Goal: Task Accomplishment & Management: Manage account settings

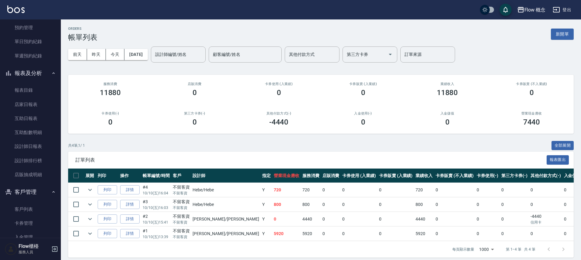
scroll to position [153, 0]
click at [31, 117] on link "互助日報表" at bounding box center [30, 118] width 56 height 14
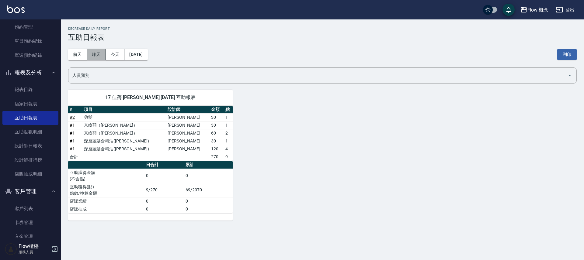
click at [98, 55] on button "昨天" at bounding box center [96, 54] width 19 height 11
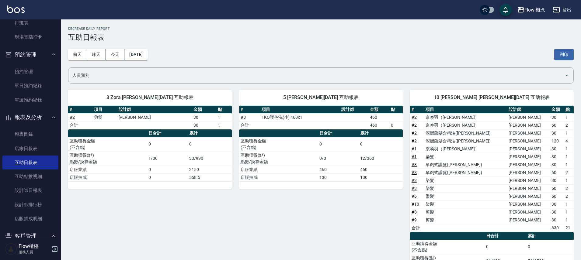
scroll to position [85, 0]
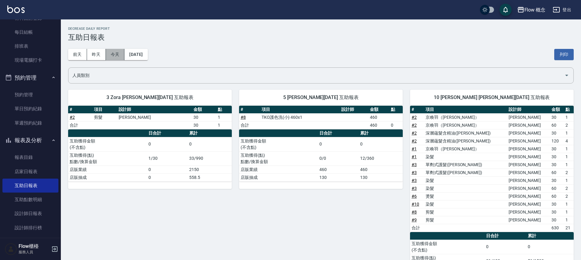
click at [115, 54] on button "今天" at bounding box center [115, 54] width 19 height 11
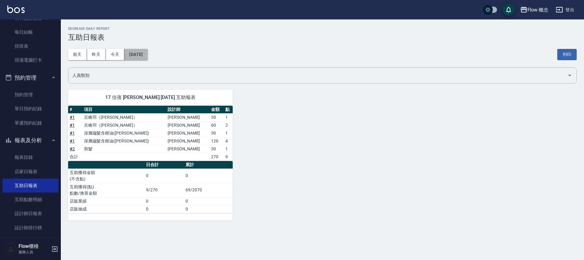
click at [139, 56] on button "[DATE]" at bounding box center [135, 54] width 23 height 11
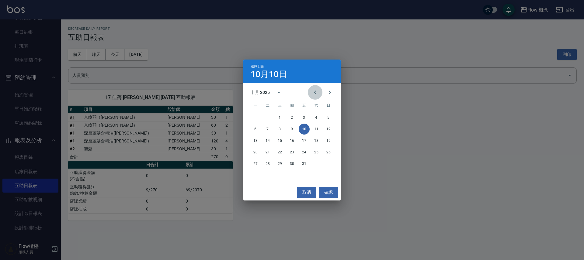
click at [313, 93] on icon "Previous month" at bounding box center [314, 92] width 7 height 7
click at [265, 160] on button "30" at bounding box center [267, 163] width 11 height 11
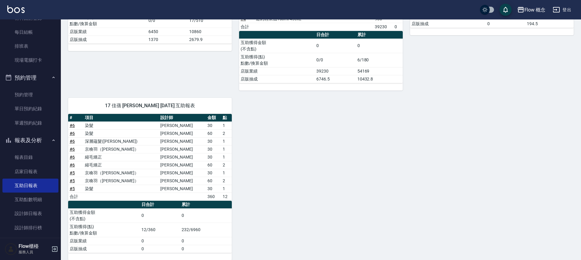
scroll to position [161, 0]
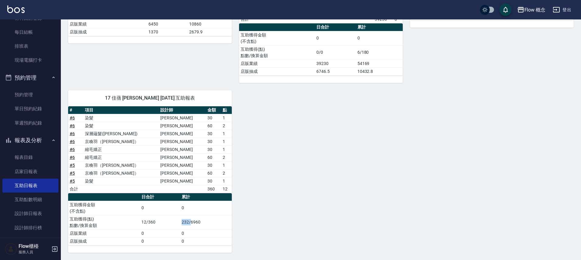
drag, startPoint x: 191, startPoint y: 220, endPoint x: 165, endPoint y: 221, distance: 25.6
click at [166, 221] on tr "互助獲得(點) 點數/換算金額 12/360 232/6960" at bounding box center [150, 222] width 164 height 14
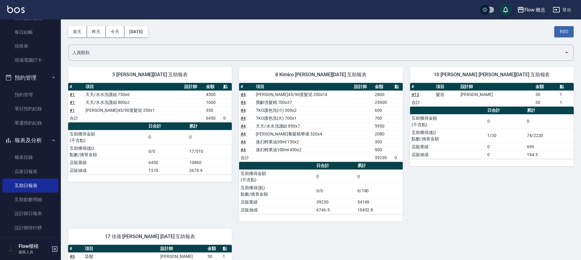
scroll to position [0, 0]
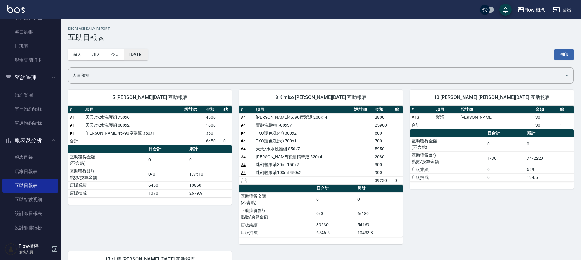
click at [148, 55] on button "[DATE]" at bounding box center [135, 54] width 23 height 11
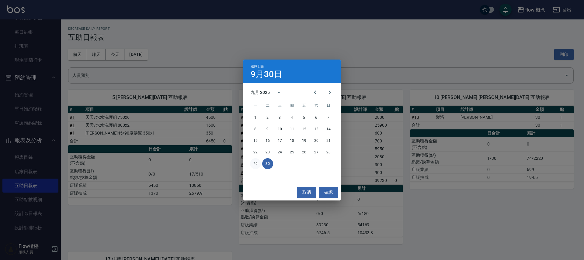
click at [258, 163] on button "29" at bounding box center [255, 163] width 11 height 11
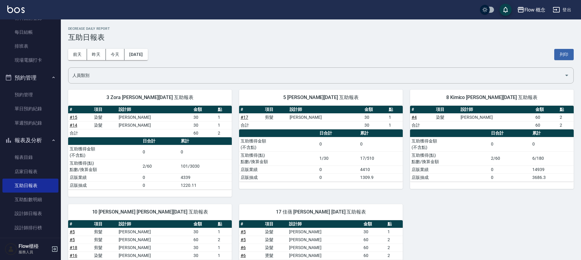
drag, startPoint x: 181, startPoint y: 171, endPoint x: 182, endPoint y: 164, distance: 7.4
click at [186, 166] on td "101/3030" at bounding box center [205, 166] width 53 height 14
click at [182, 164] on td "101/3030" at bounding box center [205, 166] width 53 height 14
drag, startPoint x: 181, startPoint y: 164, endPoint x: 206, endPoint y: 166, distance: 24.8
click at [205, 166] on td "101/3030" at bounding box center [205, 166] width 53 height 14
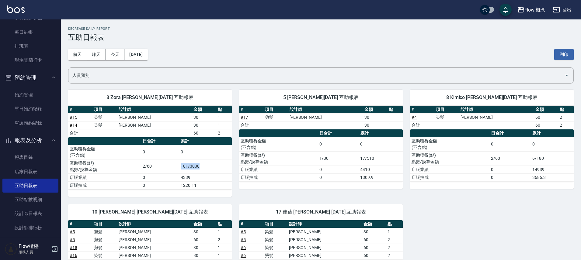
click at [206, 167] on td "101/3030" at bounding box center [205, 166] width 53 height 14
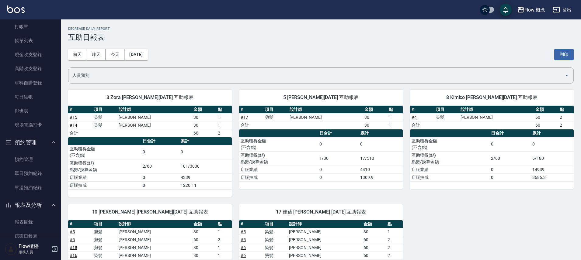
scroll to position [8, 0]
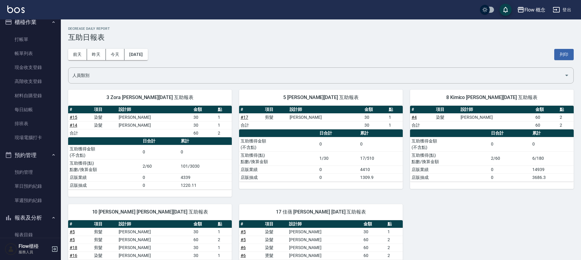
click at [64, 42] on div "Flow 概念 2025-09-29 互助日報表 列印時間： 2025-10-10-18:32 Decrease Daily Report 互助日報表 前天 …" at bounding box center [321, 188] width 520 height 339
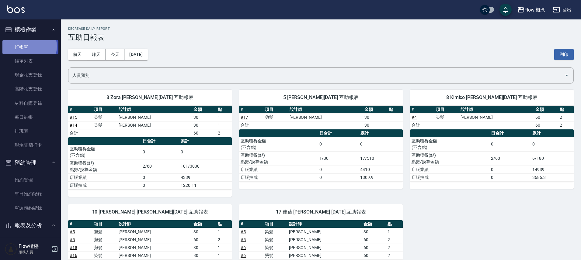
click at [28, 46] on link "打帳單" at bounding box center [30, 47] width 56 height 14
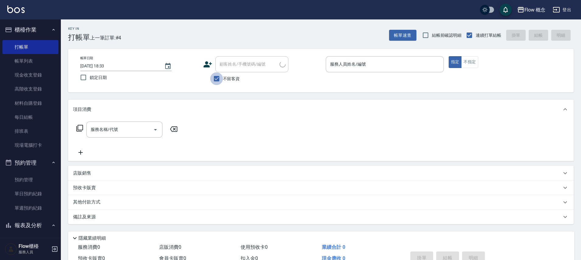
click at [218, 78] on input "不留客資" at bounding box center [216, 78] width 13 height 13
click at [217, 78] on input "不留客資" at bounding box center [216, 78] width 13 height 13
click at [219, 79] on input "不留客資" at bounding box center [216, 78] width 13 height 13
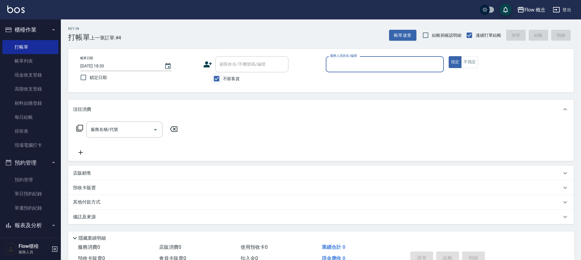
checkbox input "false"
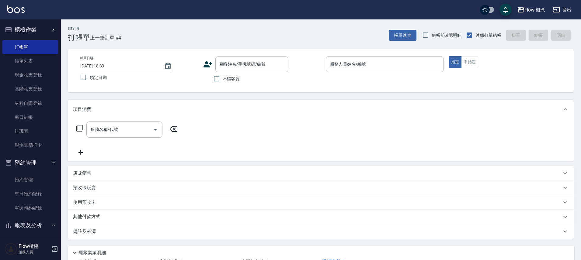
click at [207, 66] on icon at bounding box center [207, 64] width 9 height 6
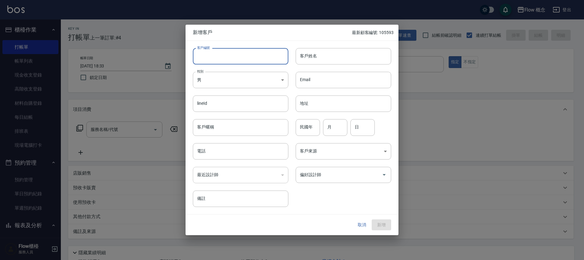
click at [216, 54] on input "客戶編號" at bounding box center [240, 56] width 95 height 16
click at [216, 55] on input "客戶編號" at bounding box center [240, 56] width 95 height 16
type input "105282"
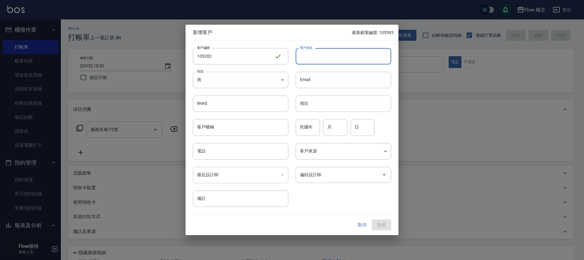
drag, startPoint x: 318, startPoint y: 60, endPoint x: 313, endPoint y: 38, distance: 22.1
click at [318, 59] on input "客戶姓名" at bounding box center [343, 56] width 95 height 16
type input "彭yen"
click at [223, 84] on body "Flow 概念 登出 櫃檯作業 打帳單 帳單列表 現金收支登錄 高階收支登錄 材料自購登錄 每日結帳 排班表 現場電腦打卡 預約管理 預約管理 單日預約紀錄 …" at bounding box center [292, 152] width 584 height 305
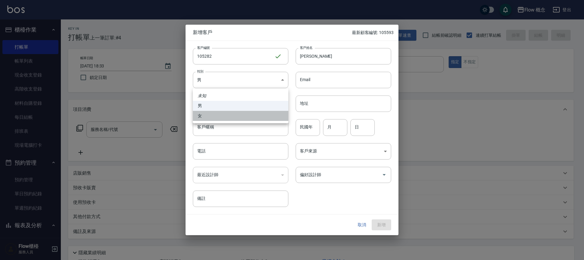
click at [207, 117] on li "女" at bounding box center [240, 116] width 95 height 10
type input "FEMALE"
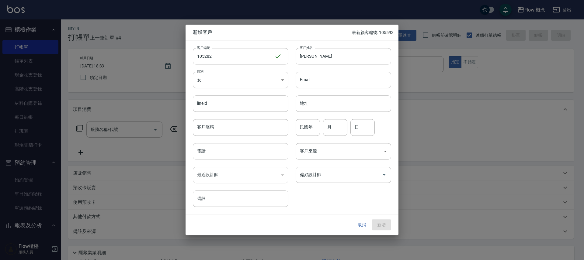
drag, startPoint x: 214, startPoint y: 147, endPoint x: 205, endPoint y: 141, distance: 10.5
click at [214, 147] on input "電話" at bounding box center [240, 151] width 95 height 16
type input "098895282"
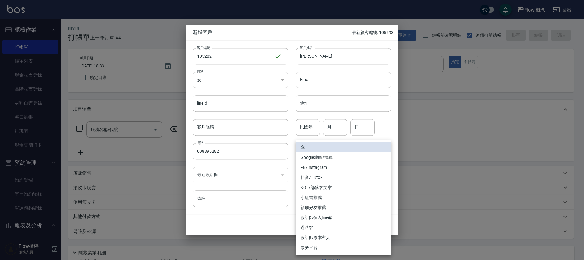
click at [322, 153] on body "Flow 概念 登出 櫃檯作業 打帳單 帳單列表 現金收支登錄 高階收支登錄 材料自購登錄 每日結帳 排班表 現場電腦打卡 預約管理 預約管理 單日預約紀錄 …" at bounding box center [292, 152] width 584 height 305
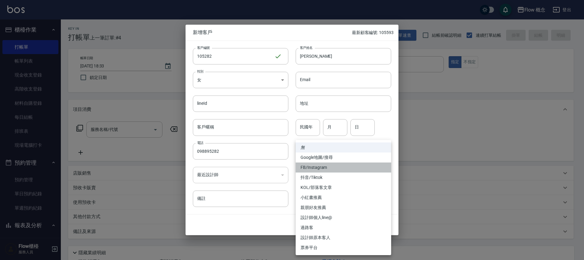
click at [325, 166] on li "FB/Instagram" at bounding box center [343, 168] width 95 height 10
type input "FB/Instagram"
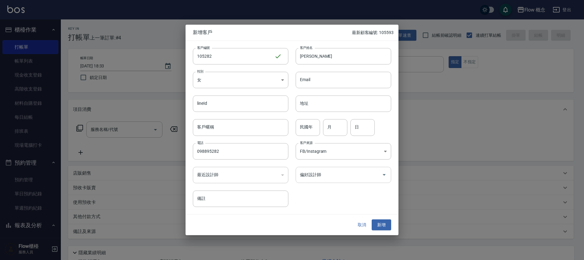
click at [332, 168] on div "偏好設計師" at bounding box center [343, 175] width 95 height 16
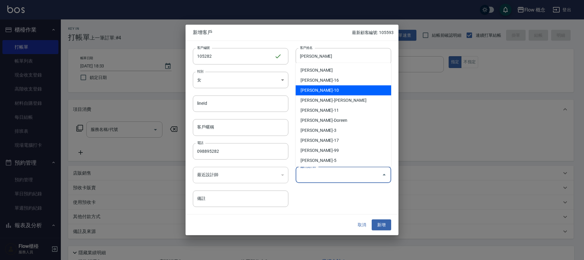
click at [341, 86] on li "翁佩君-10" at bounding box center [343, 90] width 95 height 10
click at [341, 86] on input "Email" at bounding box center [343, 80] width 95 height 16
type input "翁佩君"
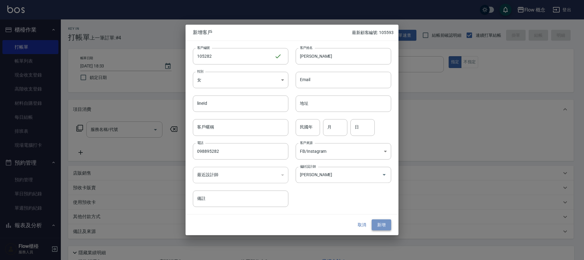
click at [383, 224] on button "新增" at bounding box center [381, 225] width 19 height 11
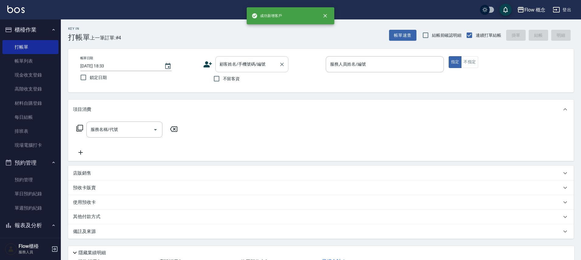
click at [245, 68] on input "顧客姓名/手機號碼/編號" at bounding box center [247, 64] width 58 height 11
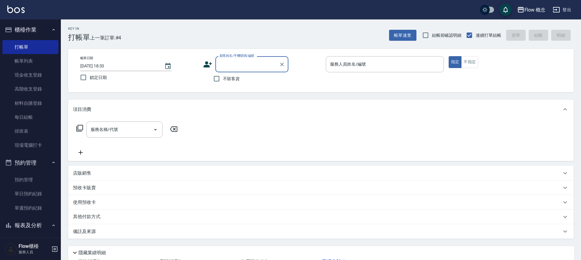
click at [250, 67] on input "顧客姓名/手機號碼/編號" at bounding box center [247, 64] width 58 height 11
click at [257, 80] on li "彭yen/098895282/105282" at bounding box center [251, 80] width 73 height 10
type input "彭yen/098895282/105282"
type input "Rita-10"
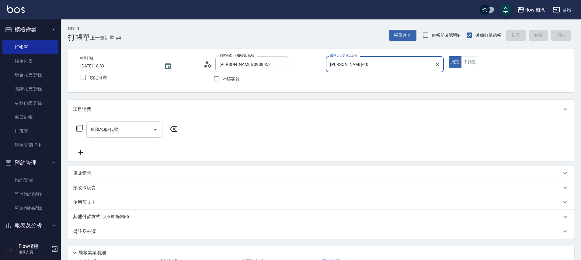
click at [120, 130] on input "服務名稱/代號" at bounding box center [119, 129] width 61 height 11
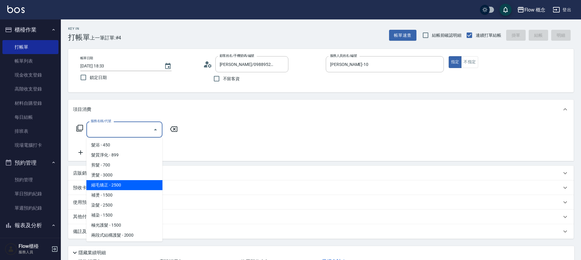
click at [115, 184] on span "縮毛矯正 - 2500" at bounding box center [124, 185] width 76 height 10
type input "縮毛矯正 (302)"
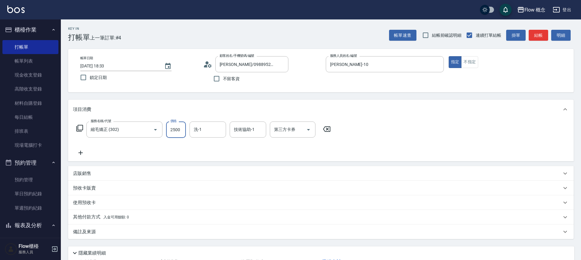
click at [178, 135] on input "2500" at bounding box center [176, 130] width 20 height 16
type input "1480"
click at [82, 152] on icon at bounding box center [80, 152] width 15 height 7
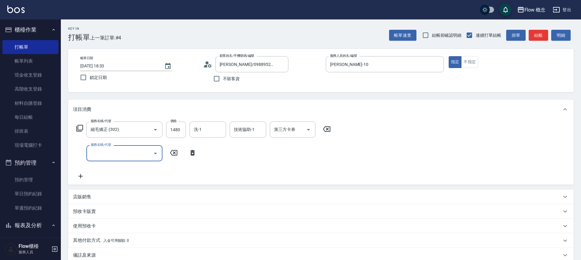
click at [106, 157] on input "服務名稱/代號" at bounding box center [119, 153] width 61 height 11
drag, startPoint x: 163, startPoint y: 68, endPoint x: 163, endPoint y: 74, distance: 5.8
click at [163, 74] on div "帳單日期 2025/10/10 18:33 鎖定日期" at bounding box center [139, 70] width 118 height 28
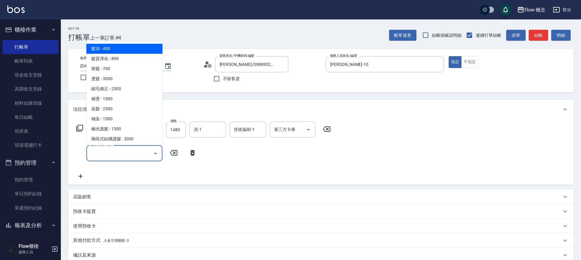
click at [116, 150] on input "服務名稱/代號" at bounding box center [119, 153] width 61 height 11
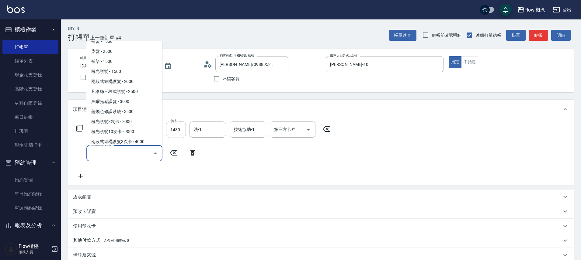
scroll to position [62, 0]
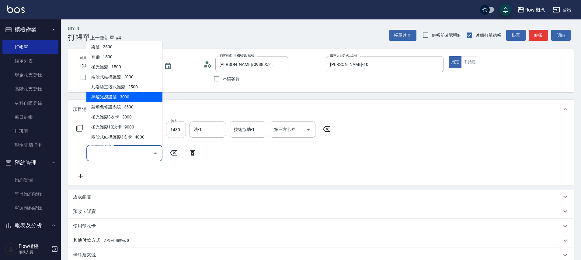
click at [123, 100] on span "黑曜光感護髮 - 3000" at bounding box center [124, 97] width 76 height 10
type input "黑曜光感護髮(504)"
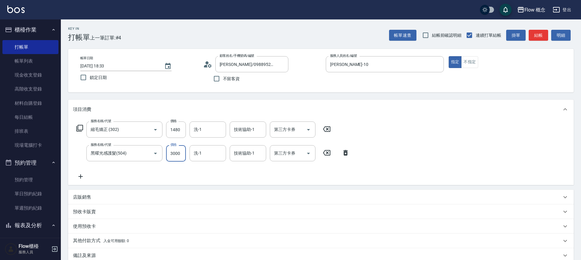
click at [181, 154] on input "3000" at bounding box center [176, 153] width 20 height 16
type input "2100"
click at [535, 34] on button "結帳" at bounding box center [538, 35] width 19 height 11
click at [535, 34] on div "帳單速查 結帳前確認明細 連續打單結帳 掛單 結帳 明細" at bounding box center [481, 35] width 185 height 13
type input "2025/10/10 18:37"
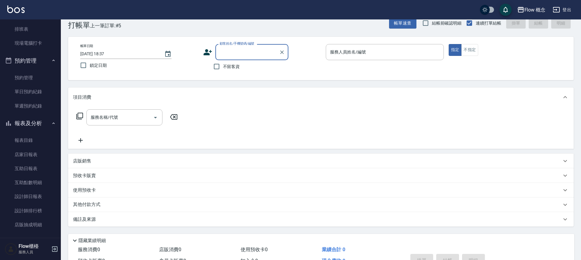
scroll to position [102, 0]
click at [31, 193] on link "設計師日報表" at bounding box center [30, 196] width 56 height 14
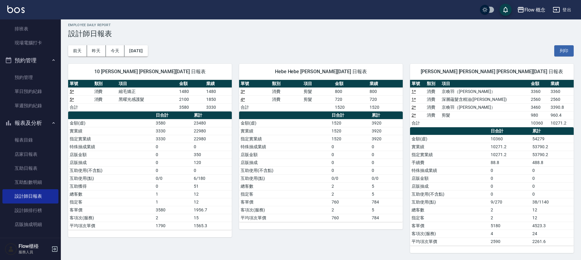
scroll to position [4, 0]
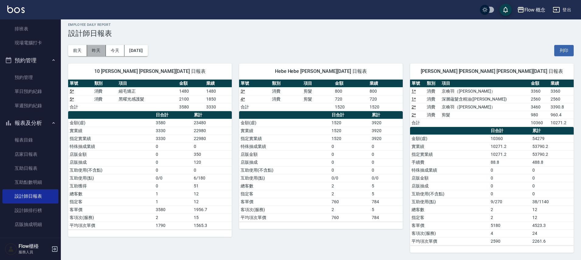
click at [101, 52] on button "昨天" at bounding box center [96, 50] width 19 height 11
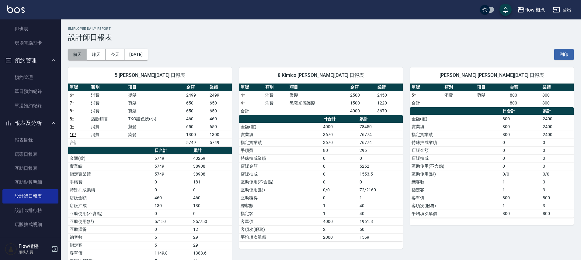
click at [72, 52] on button "前天" at bounding box center [77, 54] width 19 height 11
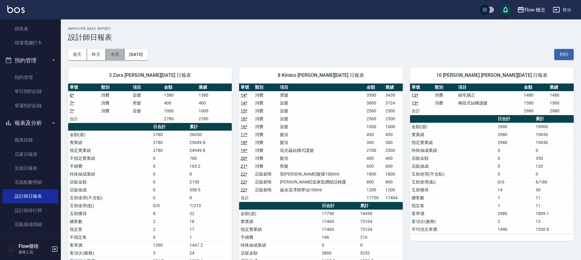
click at [113, 52] on button "今天" at bounding box center [115, 54] width 19 height 11
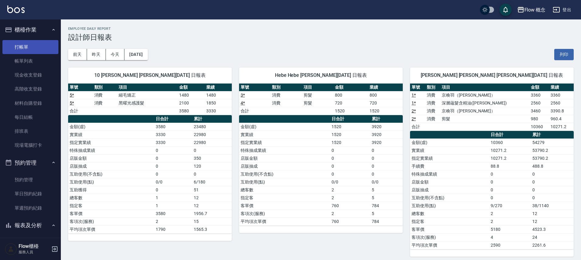
click at [24, 43] on link "打帳單" at bounding box center [30, 47] width 56 height 14
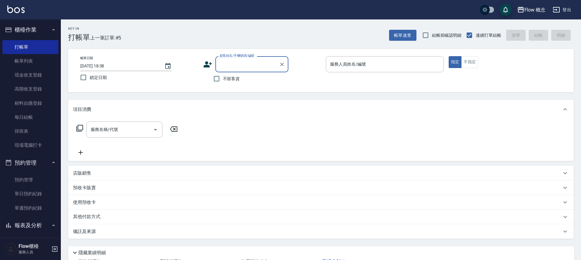
click at [237, 63] on input "顧客姓名/手機號碼/編號" at bounding box center [247, 64] width 58 height 11
paste input "林怡萱"
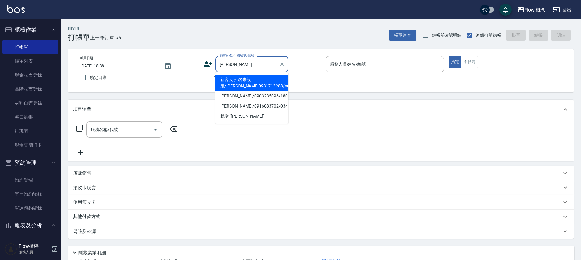
click at [241, 87] on li "新客人 姓名未設定/林怡萱0931713288/null" at bounding box center [251, 83] width 73 height 16
type input "新客人 姓名未設定/林怡萱0931713288/null"
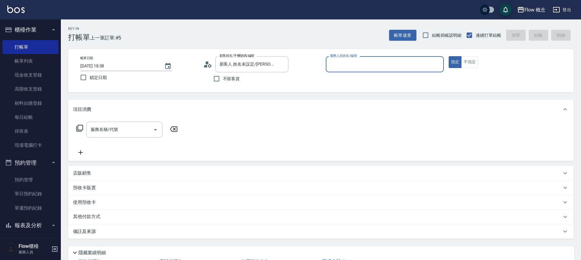
click at [372, 63] on input "服務人員姓名/編號" at bounding box center [384, 64] width 113 height 11
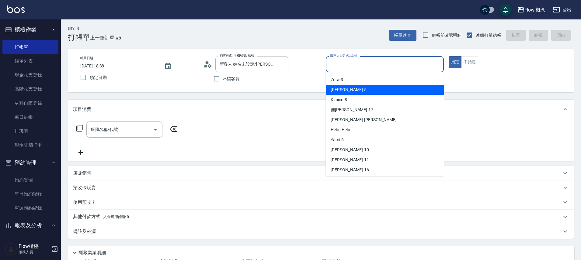
click at [355, 87] on div "Dora -5" at bounding box center [385, 90] width 118 height 10
type input "Dora-5"
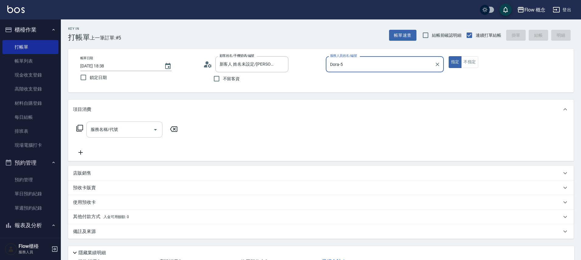
click at [96, 125] on input "服務名稱/代號" at bounding box center [119, 129] width 61 height 11
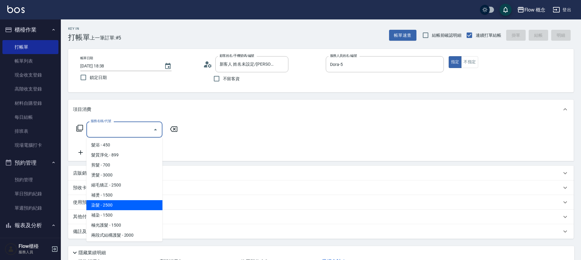
click at [116, 207] on span "染髮 - 2500" at bounding box center [124, 205] width 76 height 10
type input "染髮(401)"
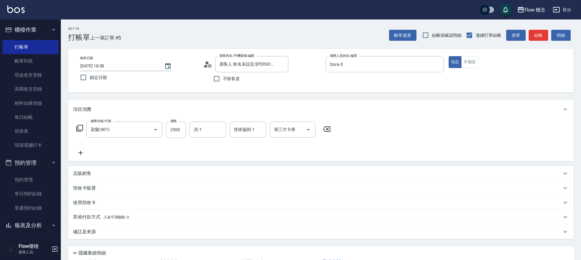
drag, startPoint x: 189, startPoint y: 129, endPoint x: 176, endPoint y: 133, distance: 13.2
click at [188, 128] on div "服務名稱/代號 染髮(401) 服務名稱/代號 價格 2500 價格 洗-1 洗-1 技術協助-1 技術協助-1 第三方卡券 第三方卡券" at bounding box center [203, 130] width 261 height 16
click at [175, 132] on input "2500" at bounding box center [176, 130] width 20 height 16
click at [178, 133] on input "2500" at bounding box center [176, 130] width 20 height 16
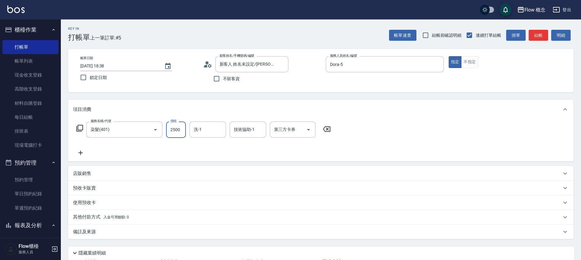
click at [178, 133] on input "2500" at bounding box center [176, 130] width 20 height 16
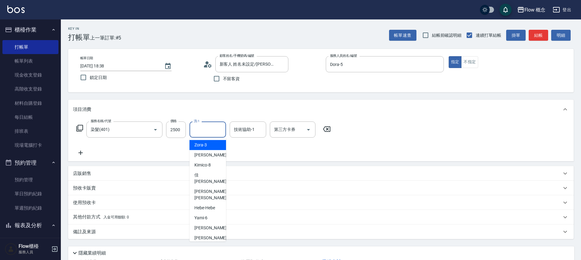
click at [204, 128] on input "洗-1" at bounding box center [207, 129] width 31 height 11
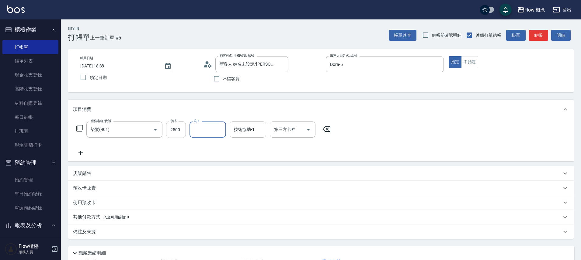
click at [203, 127] on input "洗-1" at bounding box center [207, 129] width 31 height 11
click at [177, 127] on input "2500" at bounding box center [176, 130] width 20 height 16
click at [316, 147] on div "服務名稱/代號 染髮(401) 服務名稱/代號 價格 2500 價格 洗-1 洗-1 技術協助-1 技術協助-1 第三方卡券 第三方卡券" at bounding box center [203, 139] width 261 height 35
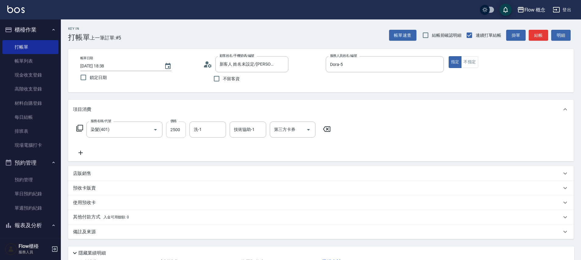
click at [173, 130] on input "2500" at bounding box center [176, 130] width 20 height 16
click at [173, 131] on input "2500" at bounding box center [176, 130] width 20 height 16
drag, startPoint x: 173, startPoint y: 131, endPoint x: 186, endPoint y: 131, distance: 13.1
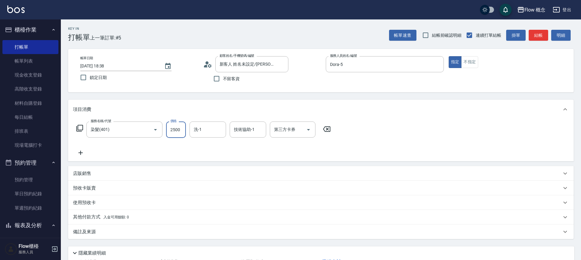
click at [173, 132] on input "2500" at bounding box center [176, 130] width 20 height 16
click at [206, 168] on div "店販銷售" at bounding box center [320, 173] width 505 height 15
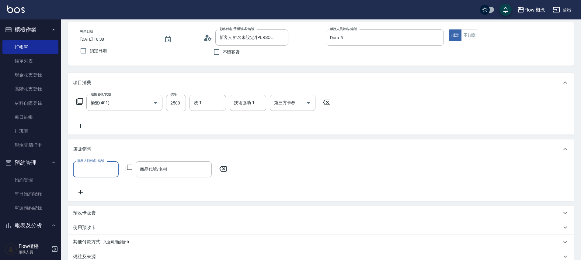
scroll to position [32, 0]
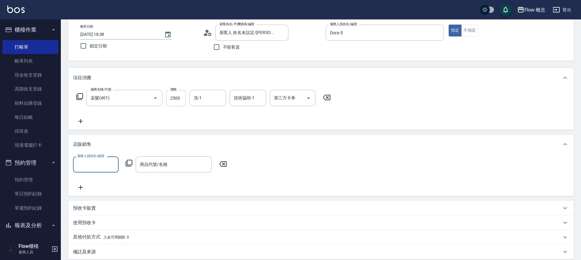
click at [170, 95] on input "2500" at bounding box center [176, 98] width 20 height 16
click at [170, 96] on input "2500" at bounding box center [176, 98] width 20 height 16
click at [171, 102] on input "2500" at bounding box center [176, 98] width 20 height 16
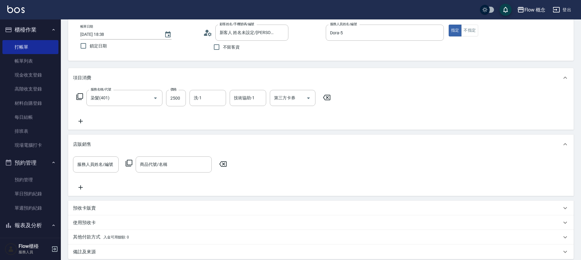
click at [205, 211] on div "預收卡販賣" at bounding box center [317, 208] width 488 height 6
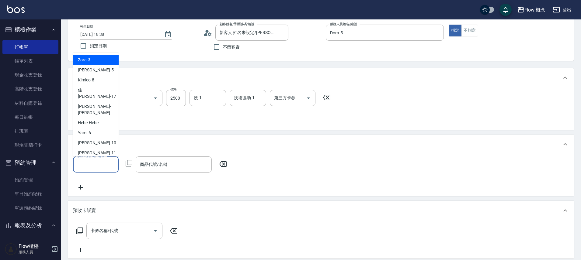
click at [115, 165] on input "服務人員姓名/編號" at bounding box center [96, 164] width 40 height 11
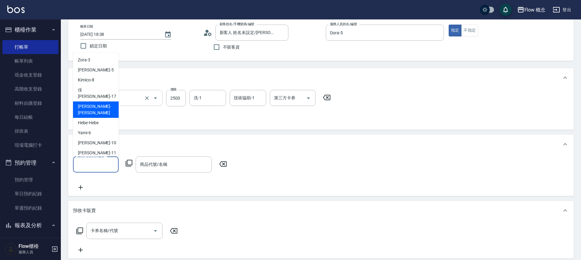
click at [142, 92] on div "染髮(401) 服務名稱/代號" at bounding box center [124, 98] width 76 height 16
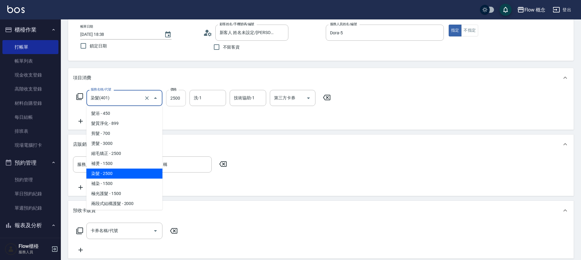
click at [172, 98] on input "2500" at bounding box center [176, 98] width 20 height 16
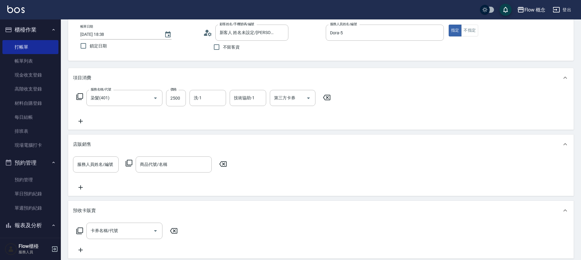
click at [186, 98] on div "服務名稱/代號 染髮(401) 服務名稱/代號 價格 2500 價格 洗-1 洗-1 技術協助-1 技術協助-1 第三方卡券 第三方卡券" at bounding box center [203, 98] width 261 height 16
click at [179, 97] on input "2500" at bounding box center [176, 98] width 20 height 16
type input "1300"
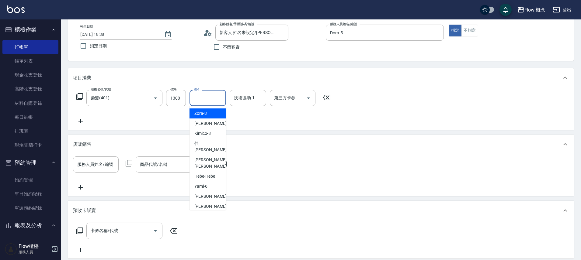
click at [195, 95] on input "洗-1" at bounding box center [207, 98] width 31 height 11
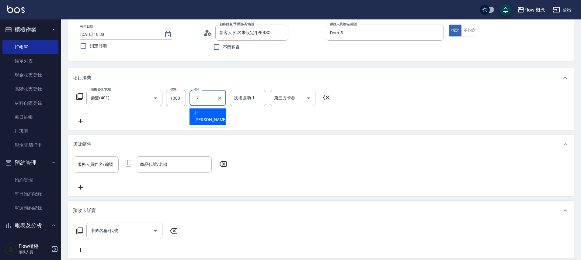
type input "佳蒨-17"
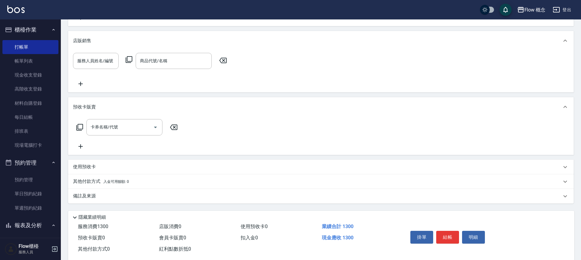
scroll to position [148, 0]
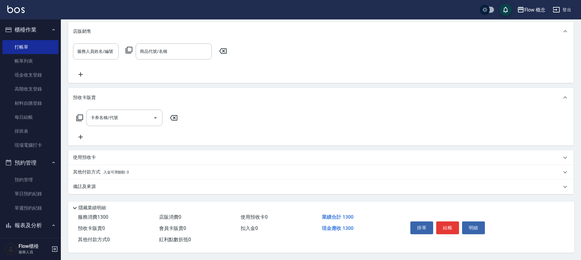
click at [138, 185] on div "備註及來源" at bounding box center [317, 187] width 488 height 6
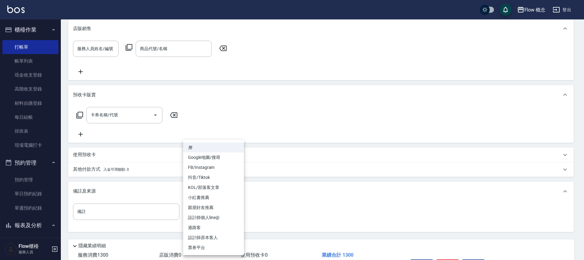
click at [191, 211] on body "Flow 概念 登出 櫃檯作業 打帳單 帳單列表 現金收支登錄 高階收支登錄 材料自購登錄 每日結帳 排班表 現場電腦打卡 預約管理 預約管理 單日預約紀錄 …" at bounding box center [292, 75] width 584 height 446
click at [198, 237] on li "設計師原本客人" at bounding box center [213, 238] width 61 height 10
type input "設計師原本客人"
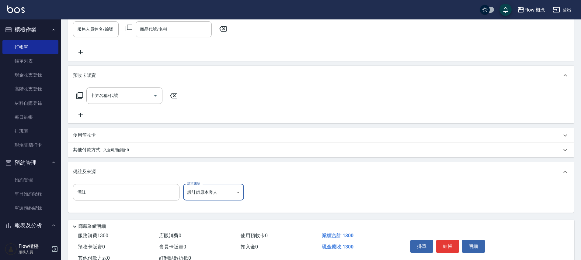
scroll to position [188, 0]
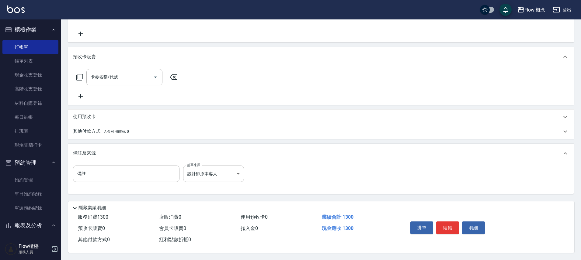
click at [89, 130] on p "其他付款方式 入金可用餘額: 0" at bounding box center [101, 131] width 56 height 7
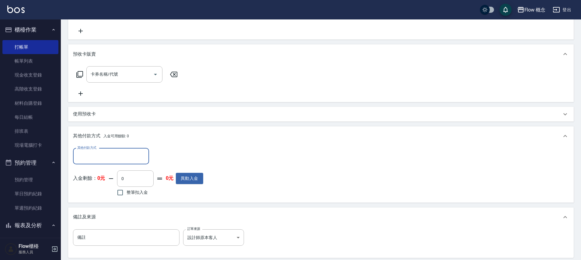
scroll to position [0, 0]
click at [97, 164] on div "其他付款方式" at bounding box center [111, 156] width 76 height 16
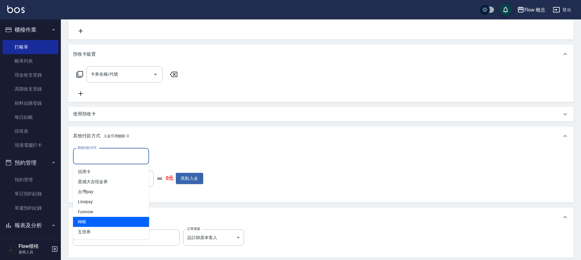
click at [83, 218] on span "轉帳" at bounding box center [111, 222] width 76 height 10
type input "轉帳"
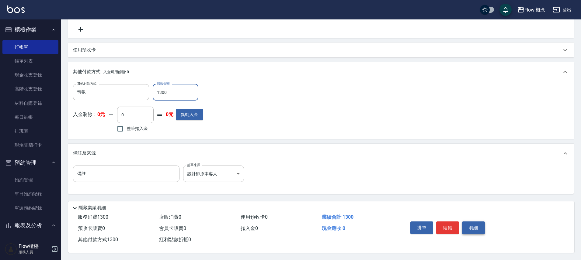
scroll to position [255, 0]
type input "1300"
click at [443, 222] on button "結帳" at bounding box center [447, 228] width 23 height 13
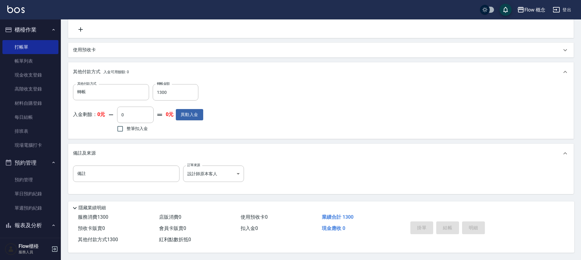
type input "2025/10/10 19:22"
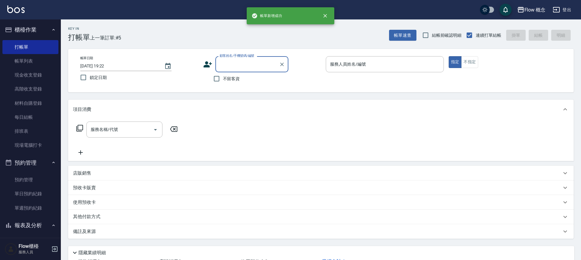
scroll to position [0, 0]
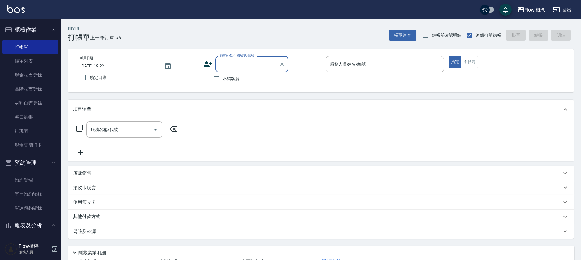
click at [236, 70] on div "顧客姓名/手機號碼/編號" at bounding box center [251, 64] width 73 height 16
type input "０"
click at [264, 83] on li "新客人 姓名未設定/陳允琁0956670515/null" at bounding box center [251, 83] width 73 height 16
type input "新客人 姓名未設定/陳允琁0956670515/null"
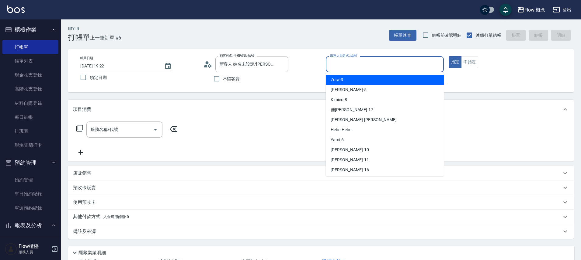
click at [367, 60] on input "服務人員姓名/編號" at bounding box center [384, 64] width 113 height 11
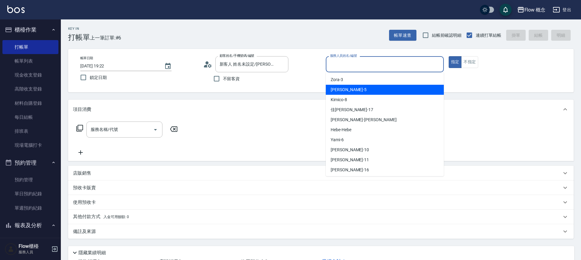
click at [343, 90] on span "Dora -5" at bounding box center [349, 90] width 36 height 6
type input "Dora-5"
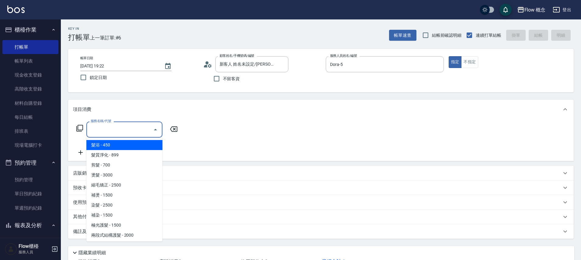
drag, startPoint x: 113, startPoint y: 130, endPoint x: 141, endPoint y: 139, distance: 29.5
click at [113, 131] on input "服務名稱/代號" at bounding box center [119, 129] width 61 height 11
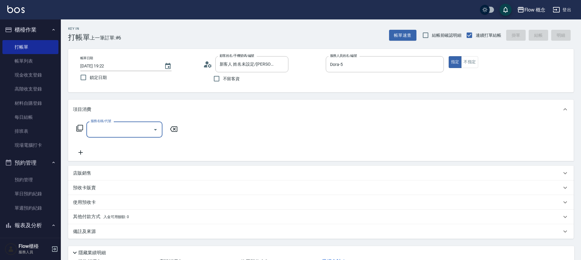
click at [105, 130] on input "服務名稱/代號" at bounding box center [119, 129] width 61 height 11
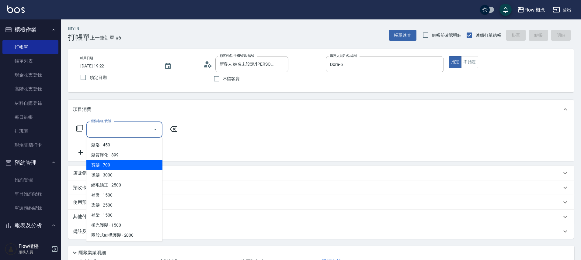
click at [106, 165] on span "剪髮 - 700" at bounding box center [124, 165] width 76 height 10
type input "剪髮(201)"
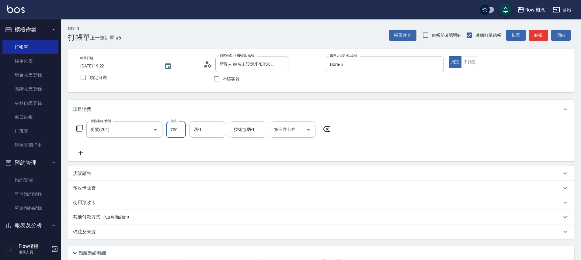
click at [181, 131] on input "700" at bounding box center [176, 130] width 20 height 16
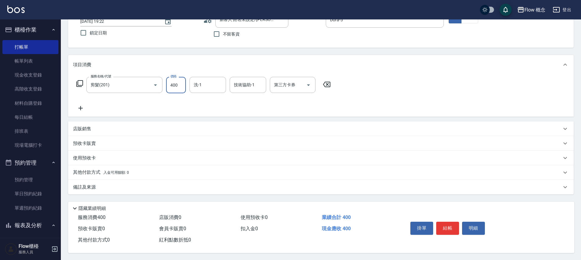
scroll to position [48, 0]
type input "400"
click at [113, 181] on div "備註及來源" at bounding box center [320, 187] width 505 height 15
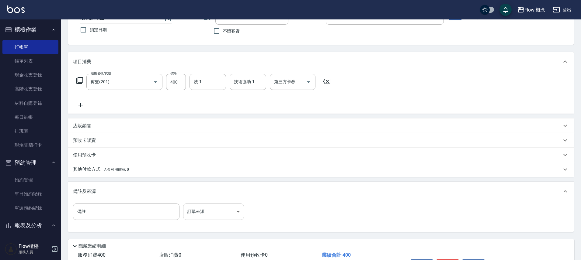
click at [198, 209] on body "Flow 概念 登出 櫃檯作業 打帳單 帳單列表 現金收支登錄 高階收支登錄 材料自購登錄 每日結帳 排班表 現場電腦打卡 預約管理 預約管理 單日預約紀錄 …" at bounding box center [290, 125] width 581 height 346
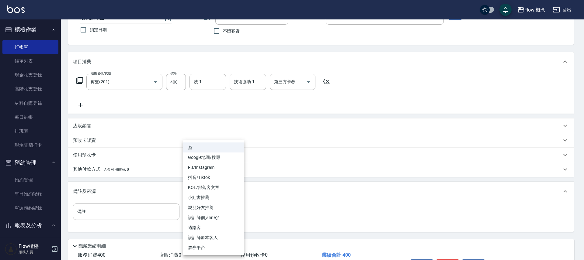
click at [207, 235] on li "設計師原本客人" at bounding box center [213, 238] width 61 height 10
type input "設計師原本客人"
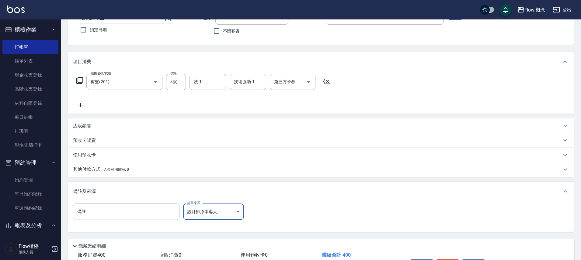
scroll to position [89, 0]
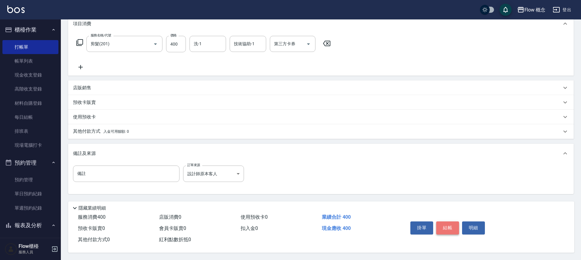
click at [454, 225] on button "結帳" at bounding box center [447, 228] width 23 height 13
type input "2025/10/10 19:24"
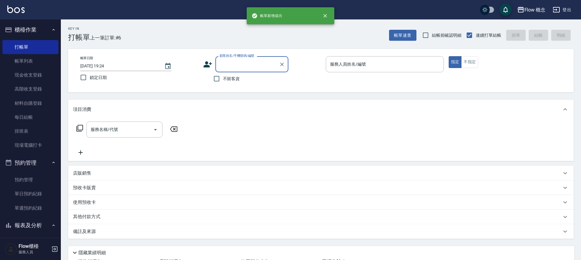
scroll to position [0, 0]
click at [220, 67] on input "顧客姓名/手機號碼/編號" at bounding box center [247, 64] width 58 height 11
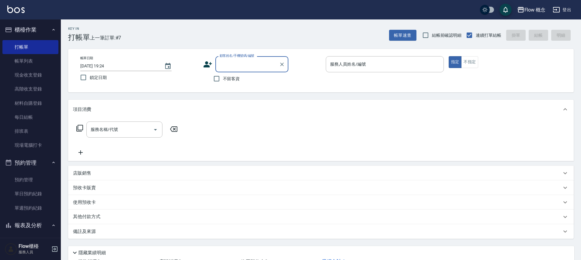
paste input "染呂緯涵 0932247783"
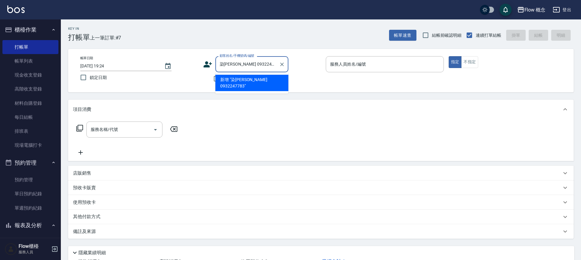
drag, startPoint x: 238, startPoint y: 64, endPoint x: 212, endPoint y: 66, distance: 25.7
click at [208, 66] on div "顧客姓名/手機號碼/編號 染呂緯涵 0932247783 顧客姓名/手機號碼/編號" at bounding box center [262, 64] width 118 height 16
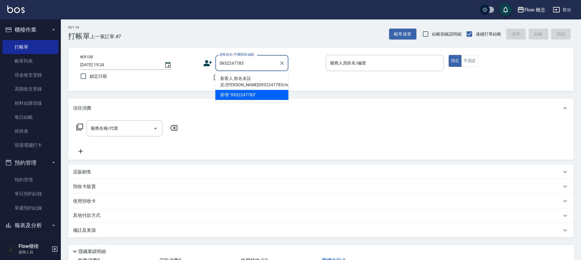
click at [241, 81] on li "新客人 姓名未設定/呂緯涵 0932247783/null" at bounding box center [251, 82] width 73 height 16
type input "新客人 姓名未設定/呂緯涵 0932247783/null"
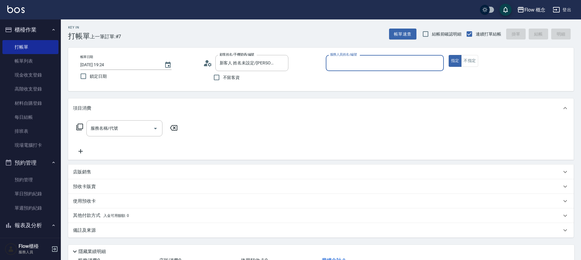
click at [346, 65] on input "服務人員姓名/編號" at bounding box center [384, 63] width 113 height 11
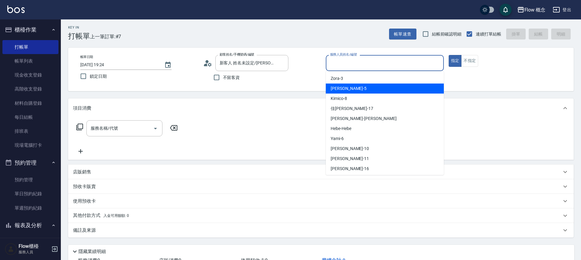
click at [346, 89] on div "Dora -5" at bounding box center [385, 89] width 118 height 10
type input "Dora-5"
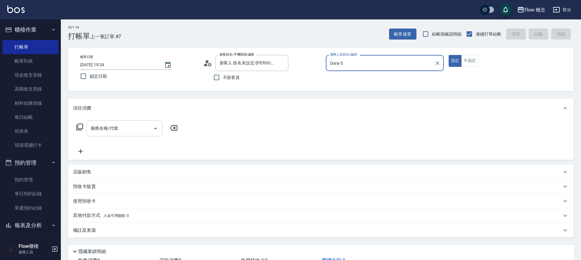
click at [138, 128] on input "服務名稱/代號" at bounding box center [119, 128] width 61 height 11
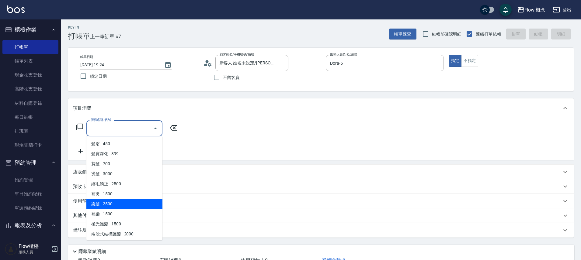
click at [111, 202] on span "染髮 - 2500" at bounding box center [124, 204] width 76 height 10
type input "染髮(401)"
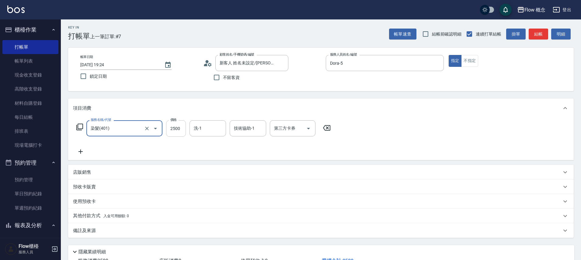
click at [170, 127] on input "2500" at bounding box center [176, 128] width 20 height 16
click at [179, 129] on input "2500" at bounding box center [176, 128] width 20 height 16
type input "1800"
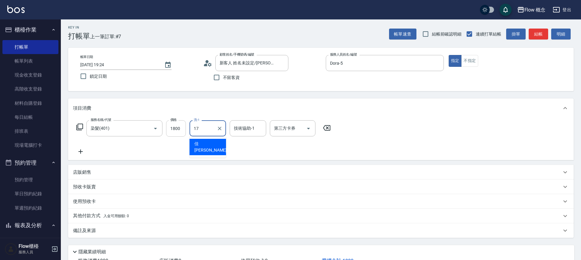
type input "佳蒨-17"
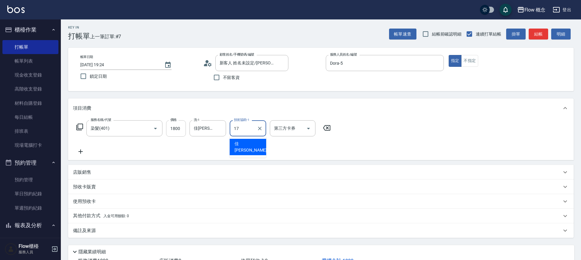
type input "佳蒨-17"
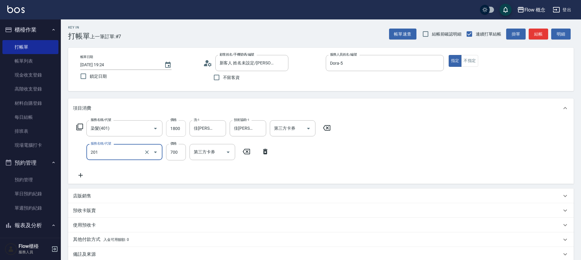
type input "剪髮(201)"
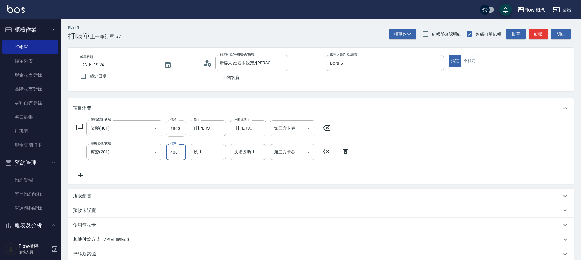
type input "400"
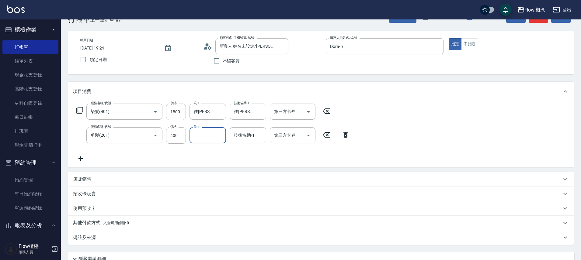
scroll to position [55, 0]
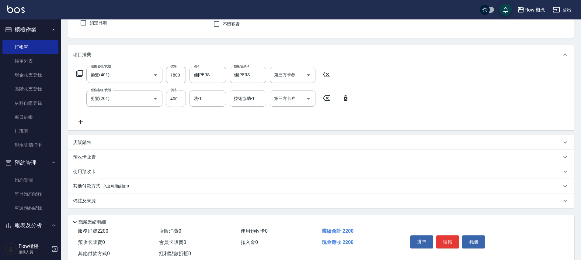
click at [129, 201] on div "備註及來源" at bounding box center [317, 201] width 488 height 6
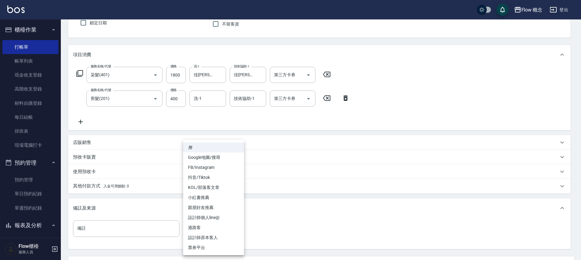
click at [212, 225] on body "Flow 概念 登出 櫃檯作業 打帳單 帳單列表 現金收支登錄 高階收支登錄 材料自購登錄 每日結帳 排班表 現場電腦打卡 預約管理 預約管理 單日預約紀錄 …" at bounding box center [290, 130] width 581 height 370
click at [215, 236] on li "設計師原本客人" at bounding box center [213, 238] width 61 height 10
type input "設計師原本客人"
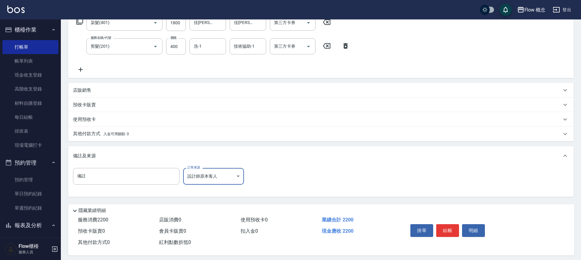
scroll to position [113, 0]
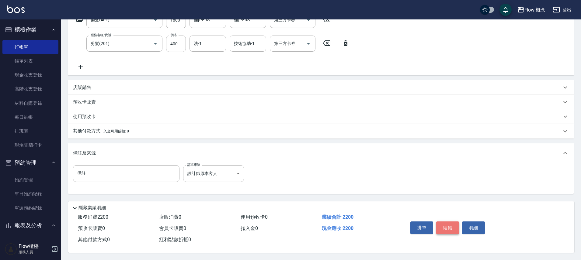
click at [443, 224] on button "結帳" at bounding box center [447, 228] width 23 height 13
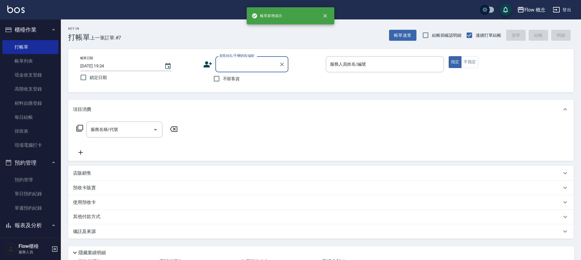
scroll to position [0, 0]
click at [231, 66] on input "顧客姓名/手機號碼/編號" at bounding box center [247, 64] width 58 height 11
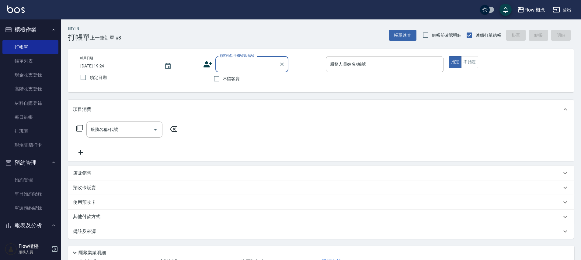
paste input "染吳紫晴 0936918256"
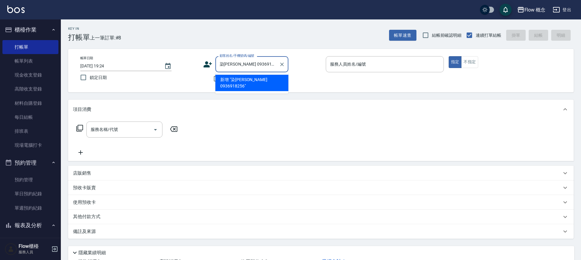
drag, startPoint x: 237, startPoint y: 65, endPoint x: 208, endPoint y: 63, distance: 29.6
click at [208, 63] on div "顧客姓名/手機號碼/編號 染吳紫晴 0936918256 顧客姓名/手機號碼/編號" at bounding box center [262, 64] width 118 height 16
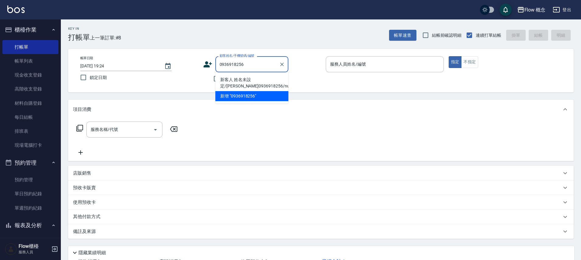
click at [247, 79] on li "新客人 姓名未設定/吳紫晴 0936918256/null" at bounding box center [251, 83] width 73 height 16
type input "新客人 姓名未設定/吳紫晴 0936918256/null"
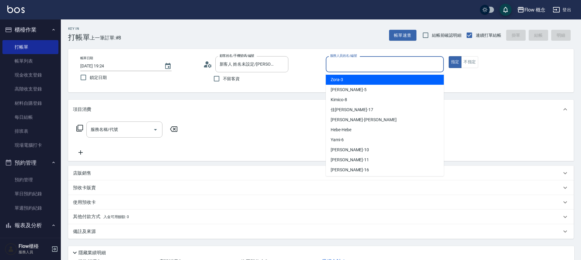
click at [350, 65] on input "服務人員姓名/編號" at bounding box center [384, 64] width 113 height 11
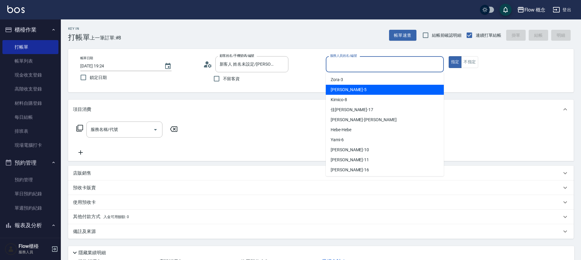
click at [340, 91] on span "Dora -5" at bounding box center [349, 90] width 36 height 6
type input "Dora-5"
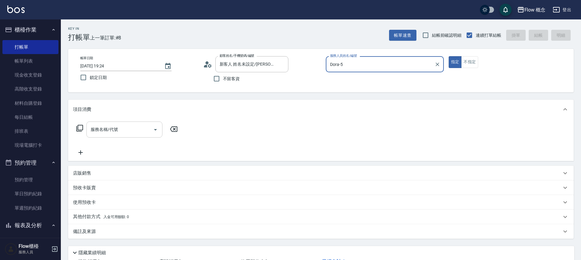
click at [122, 132] on input "服務名稱/代號" at bounding box center [119, 129] width 61 height 11
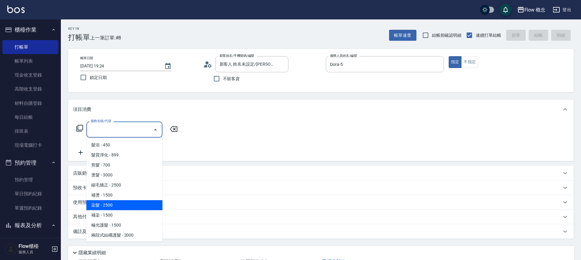
click at [104, 204] on span "染髮 - 2500" at bounding box center [124, 205] width 76 height 10
type input "染髮(401)"
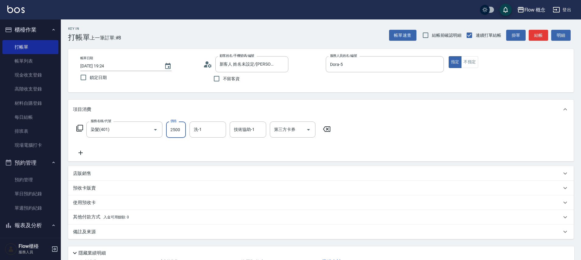
click at [173, 129] on input "2500" at bounding box center [176, 130] width 20 height 16
click at [182, 130] on input "2500" at bounding box center [176, 130] width 20 height 16
type input "1800"
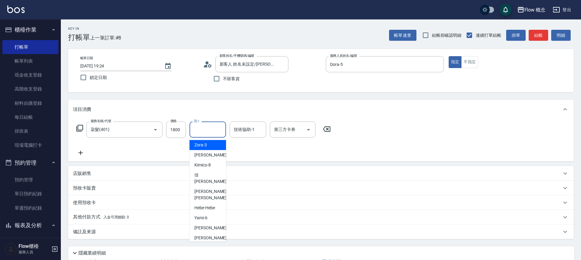
click at [203, 127] on input "洗-1" at bounding box center [207, 129] width 31 height 11
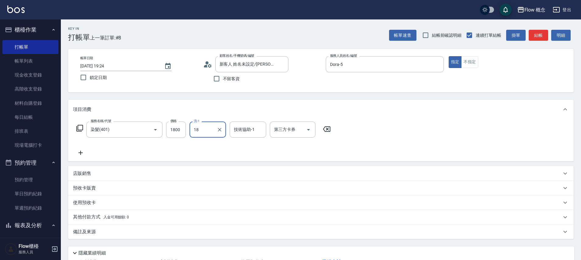
type input "1"
type input "佳蒨-17"
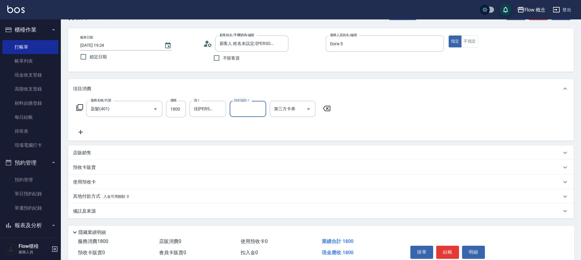
scroll to position [48, 0]
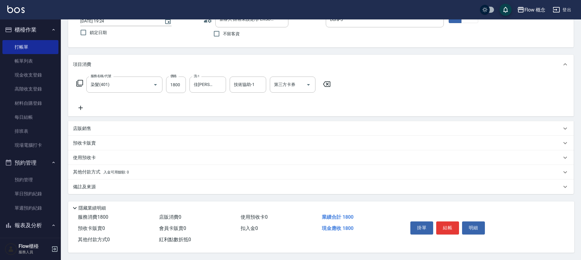
click at [78, 101] on div "服務名稱/代號 染髮(401) 服務名稱/代號 價格 1800 價格 洗-1 佳蒨-17 洗-1 技術協助-1 技術協助-1 第三方卡券 第三方卡券" at bounding box center [203, 94] width 261 height 35
click at [80, 104] on icon at bounding box center [80, 107] width 15 height 7
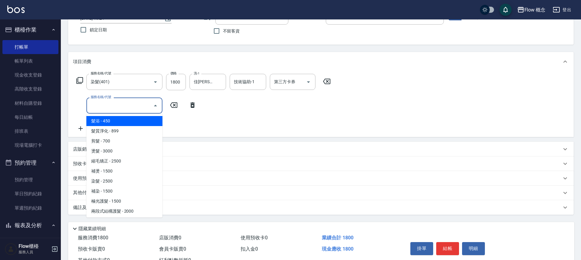
click at [105, 102] on input "服務名稱/代號" at bounding box center [119, 105] width 61 height 11
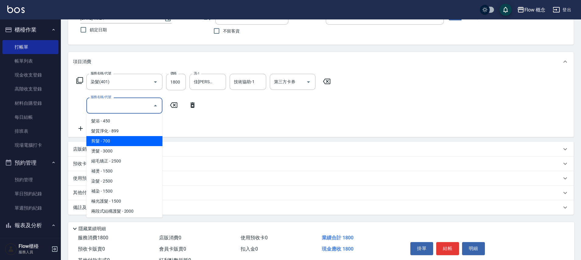
click at [113, 144] on span "剪髮 - 700" at bounding box center [124, 141] width 76 height 10
type input "剪髮(201)"
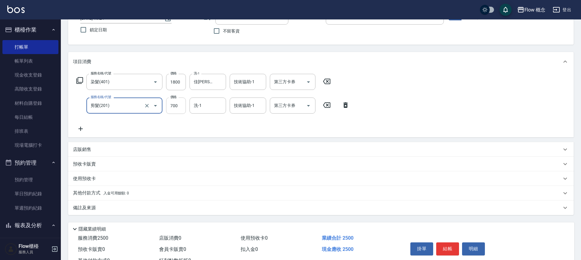
click at [173, 106] on input "700" at bounding box center [176, 106] width 20 height 16
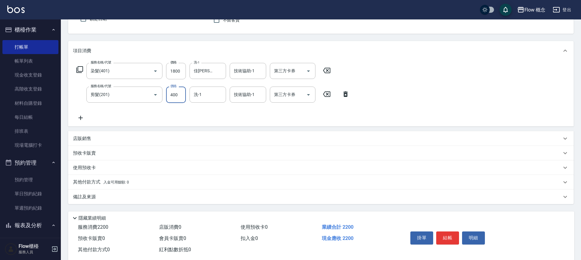
scroll to position [71, 0]
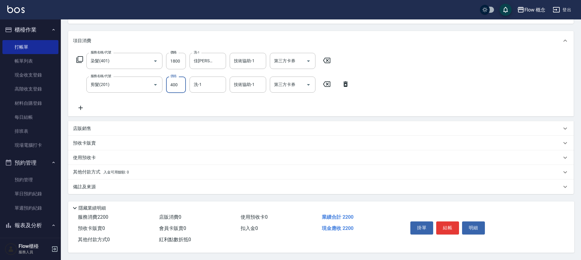
type input "400"
click at [114, 185] on div "備註及來源" at bounding box center [317, 187] width 488 height 6
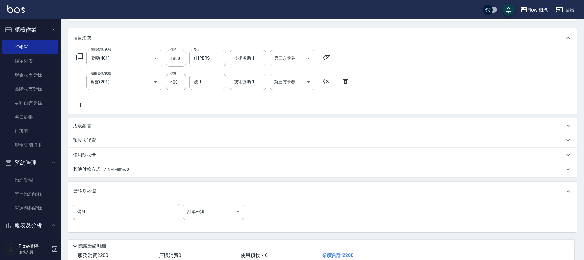
click at [203, 210] on body "Flow 概念 登出 櫃檯作業 打帳單 帳單列表 現金收支登錄 高階收支登錄 材料自購登錄 每日結帳 排班表 現場電腦打卡 預約管理 預約管理 單日預約紀錄 …" at bounding box center [292, 114] width 584 height 370
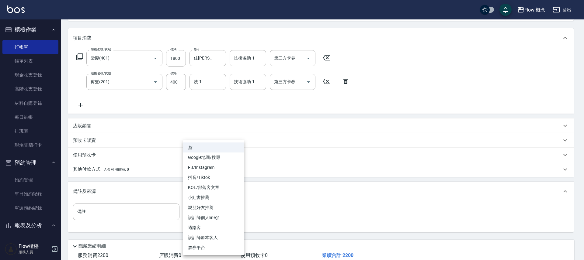
click at [212, 238] on li "設計師原本客人" at bounding box center [213, 238] width 61 height 10
type input "設計師原本客人"
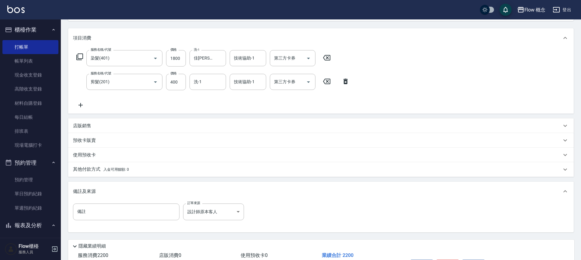
click at [120, 173] on div "其他付款方式 入金可用餘額: 0" at bounding box center [320, 169] width 505 height 15
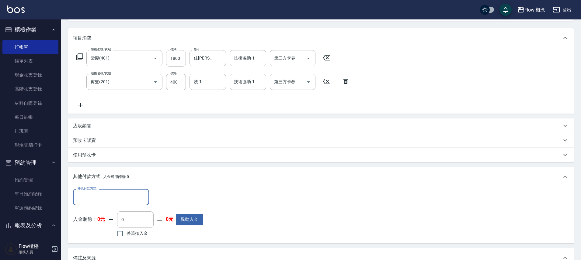
scroll to position [0, 0]
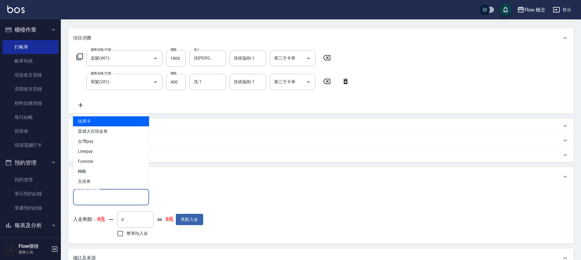
click at [100, 196] on input "其他付款方式" at bounding box center [111, 197] width 71 height 11
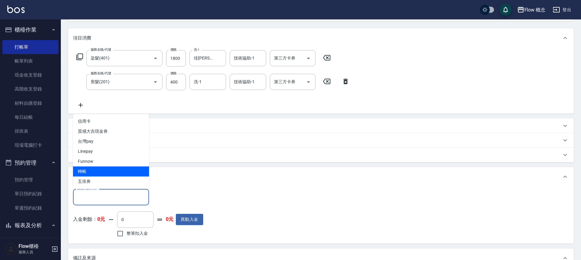
click at [94, 170] on span "轉帳" at bounding box center [111, 172] width 76 height 10
type input "轉帳"
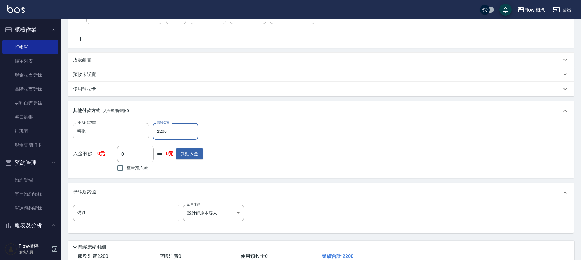
scroll to position [167, 0]
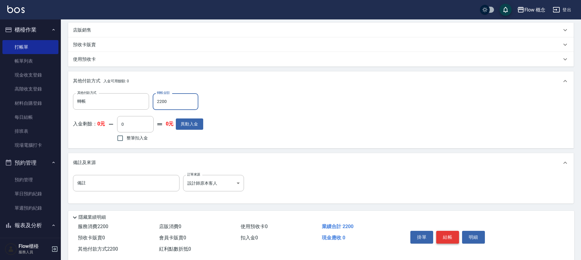
type input "2200"
click at [448, 238] on button "結帳" at bounding box center [447, 237] width 23 height 13
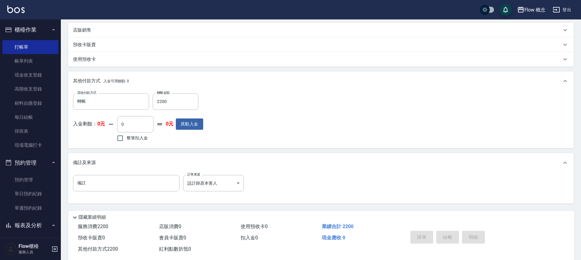
type input "2025/10/10 19:25"
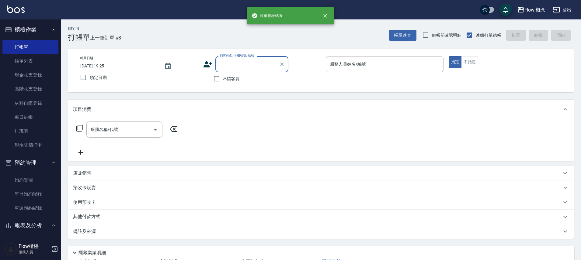
scroll to position [0, 0]
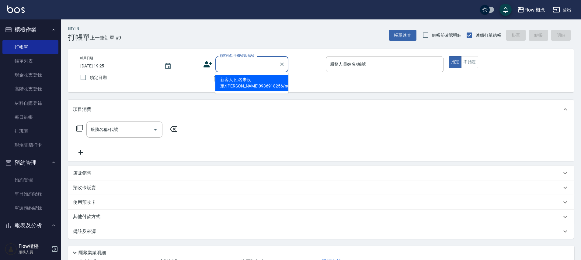
click at [242, 62] on input "顧客姓名/手機號碼/編號" at bounding box center [247, 64] width 58 height 11
type input "ㄨ"
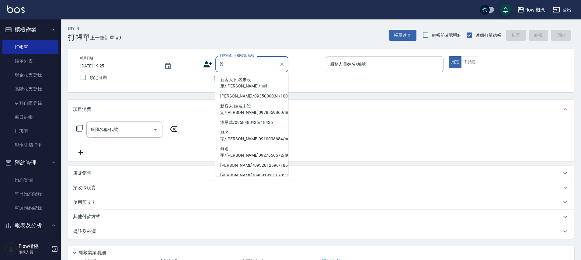
click at [252, 81] on li "新客人 姓名未設定/安景妍/null" at bounding box center [251, 83] width 73 height 16
type input "新客人 姓名未設定/安景妍/null"
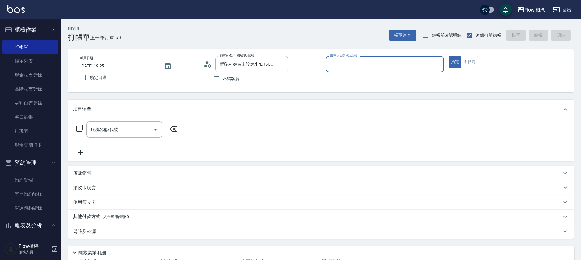
click at [363, 68] on input "服務人員姓名/編號" at bounding box center [384, 64] width 113 height 11
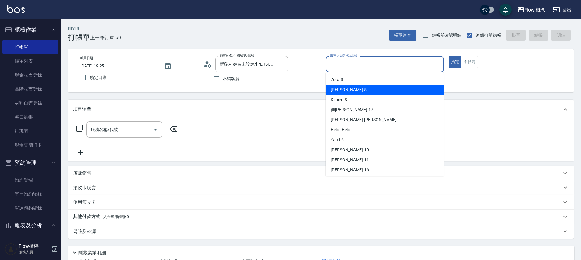
click at [360, 87] on div "Dora -5" at bounding box center [385, 90] width 118 height 10
type input "Dora-5"
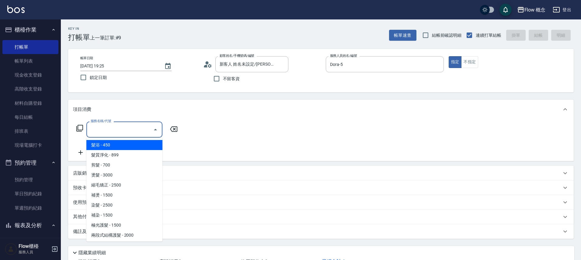
click at [113, 130] on input "服務名稱/代號" at bounding box center [119, 129] width 61 height 11
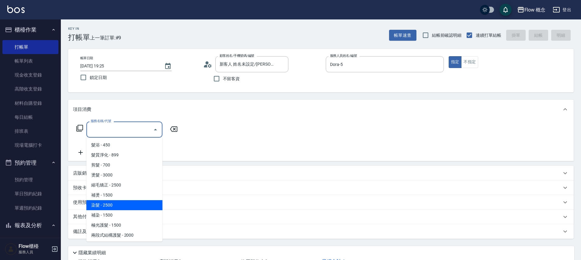
click at [110, 203] on span "染髮 - 2500" at bounding box center [124, 205] width 76 height 10
type input "染髮(401)"
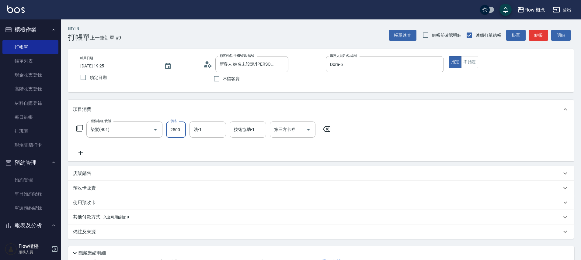
click at [182, 129] on input "2500" at bounding box center [176, 130] width 20 height 16
type input "1300"
type input "佳蒨-17"
type input "Zora-3"
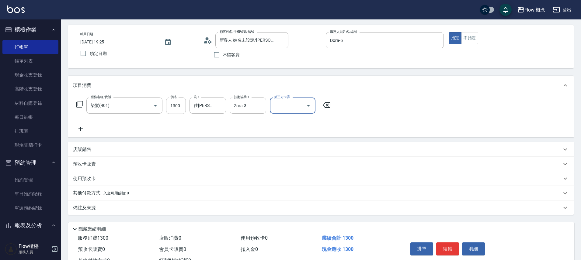
scroll to position [48, 0]
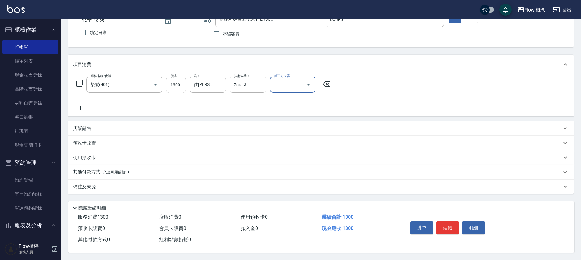
click at [172, 185] on div "備註及來源" at bounding box center [317, 187] width 488 height 6
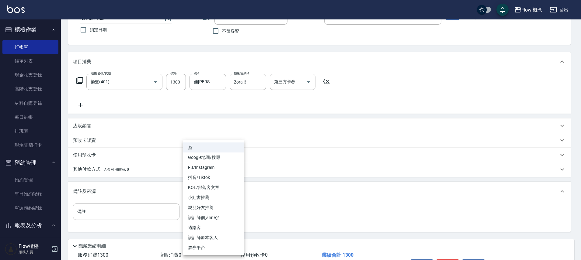
click at [223, 212] on body "Flow 概念 登出 櫃檯作業 打帳單 帳單列表 現金收支登錄 高階收支登錄 材料自購登錄 每日結帳 排班表 現場電腦打卡 預約管理 預約管理 單日預約紀錄 …" at bounding box center [290, 125] width 581 height 346
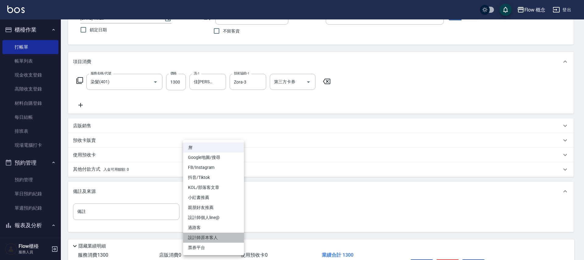
drag, startPoint x: 220, startPoint y: 237, endPoint x: 218, endPoint y: 233, distance: 4.5
click at [221, 237] on li "設計師原本客人" at bounding box center [213, 238] width 61 height 10
type input "設計師原本客人"
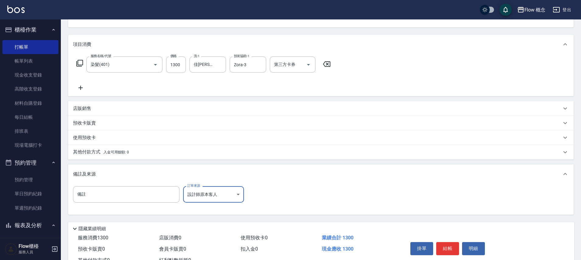
scroll to position [89, 0]
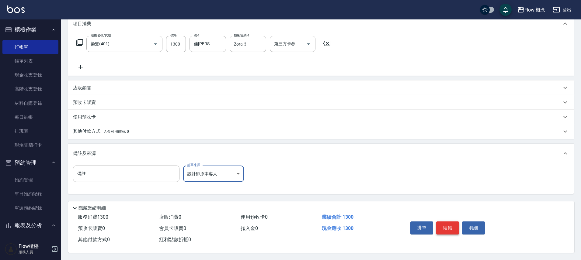
click at [448, 229] on button "結帳" at bounding box center [447, 228] width 23 height 13
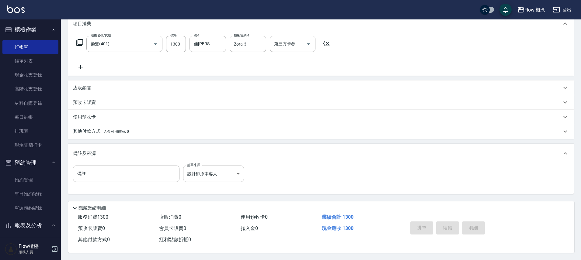
type input "2025/10/10 19:26"
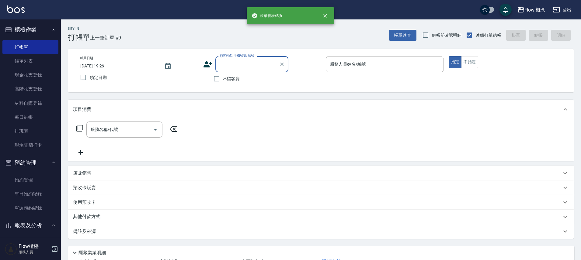
scroll to position [0, 0]
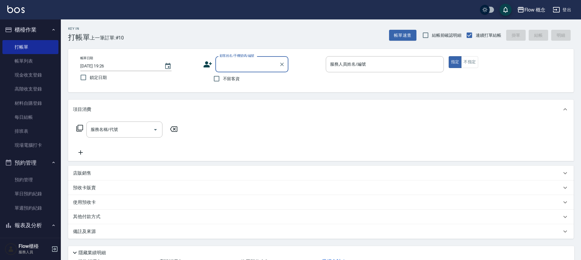
click at [234, 63] on input "顧客姓名/手機號碼/編號" at bounding box center [247, 64] width 58 height 11
paste input "0926643894"
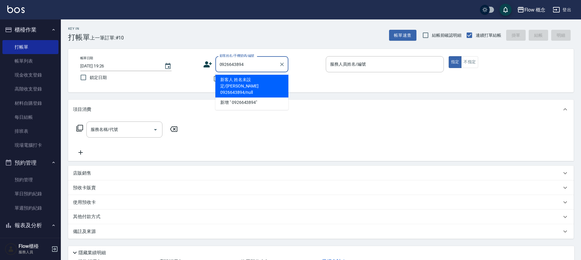
click at [242, 84] on li "新客人 姓名未設定/苗韶芸 0926643894/null" at bounding box center [251, 86] width 73 height 23
type input "新客人 姓名未設定/苗韶芸 0926643894/null"
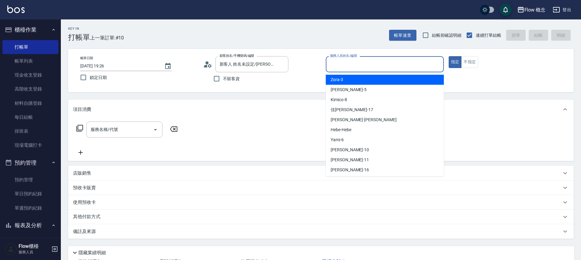
click at [332, 64] on input "服務人員姓名/編號" at bounding box center [384, 64] width 113 height 11
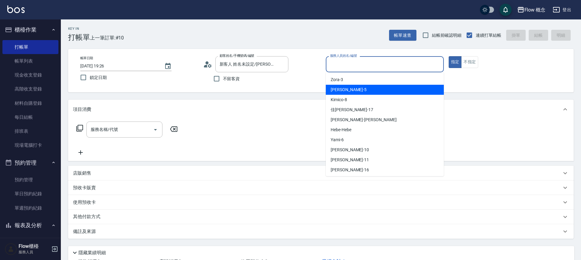
click at [342, 91] on span "Dora -5" at bounding box center [349, 90] width 36 height 6
type input "Dora-5"
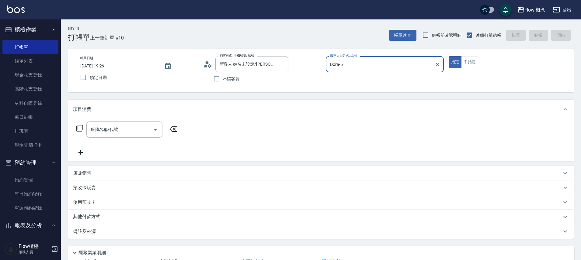
click at [114, 132] on input "服務名稱/代號" at bounding box center [119, 129] width 61 height 11
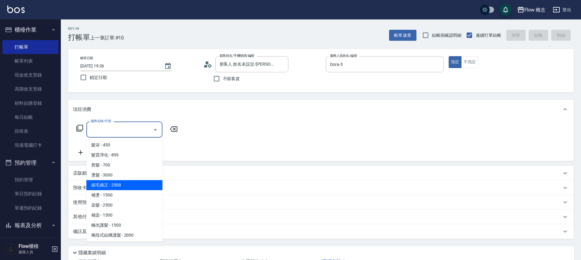
click at [122, 184] on span "縮毛矯正 - 2500" at bounding box center [124, 185] width 76 height 10
type input "縮毛矯正 (302)"
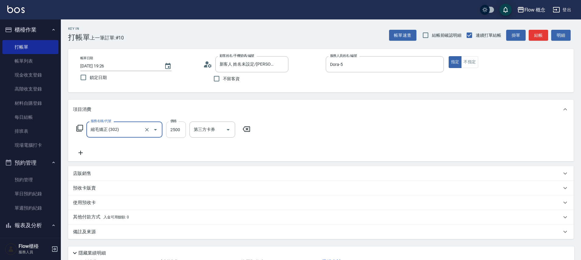
click at [175, 130] on input "2500" at bounding box center [176, 130] width 20 height 16
click at [177, 134] on input "2500" at bounding box center [176, 130] width 20 height 16
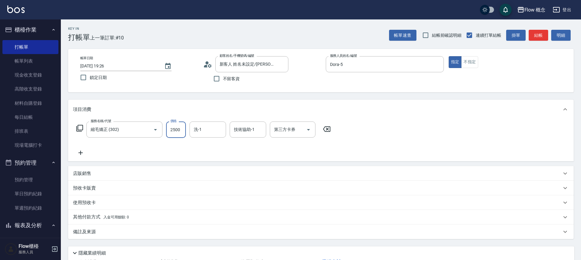
click at [177, 133] on input "2500" at bounding box center [176, 130] width 20 height 16
click at [179, 131] on input "2500" at bounding box center [176, 130] width 20 height 16
type input "2000"
type input "佳蒨-17"
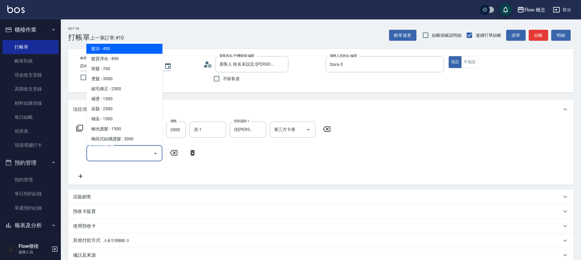
click at [111, 149] on input "服務名稱/代號" at bounding box center [119, 153] width 61 height 11
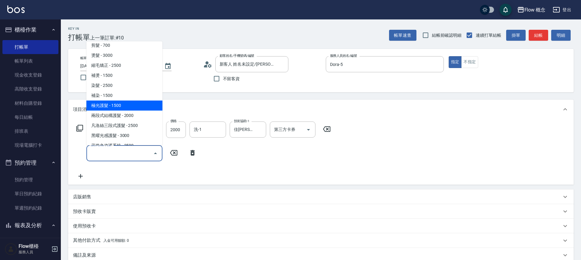
scroll to position [29, 0]
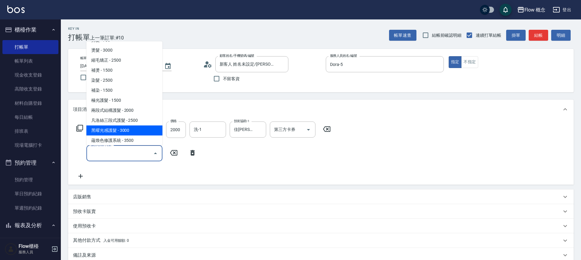
click at [111, 132] on span "黑曜光感護髮 - 3000" at bounding box center [124, 131] width 76 height 10
type input "黑曜光感護髮(504)"
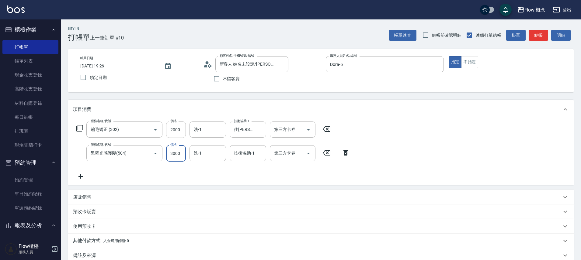
click at [182, 157] on input "3000" at bounding box center [176, 153] width 20 height 16
type input "1500"
type input "佳蒨-17"
click at [178, 133] on input "2000" at bounding box center [176, 130] width 20 height 16
click at [178, 131] on input "2000" at bounding box center [176, 130] width 20 height 16
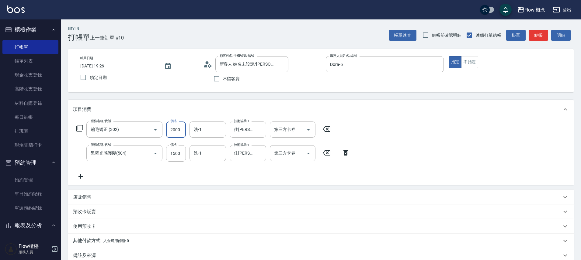
click at [178, 131] on input "2000" at bounding box center [176, 130] width 20 height 16
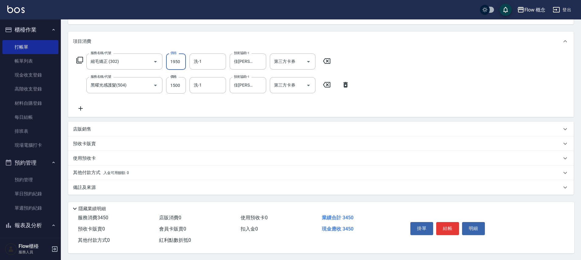
scroll to position [71, 0]
type input "1950"
click at [115, 186] on div "備註及來源" at bounding box center [317, 187] width 488 height 6
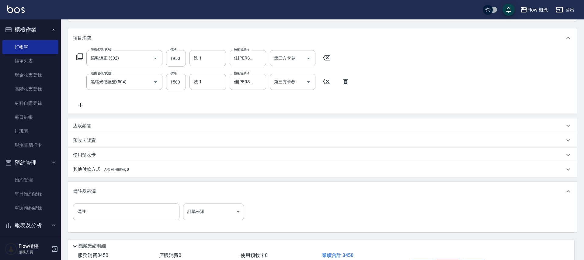
click at [207, 211] on body "Flow 概念 登出 櫃檯作業 打帳單 帳單列表 現金收支登錄 高階收支登錄 材料自購登錄 每日結帳 排班表 現場電腦打卡 預約管理 預約管理 單日預約紀錄 …" at bounding box center [292, 114] width 584 height 370
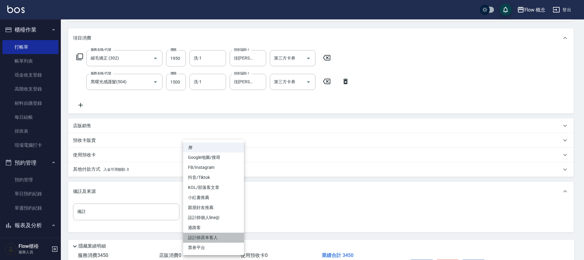
click at [208, 236] on li "設計師原本客人" at bounding box center [213, 238] width 61 height 10
type input "設計師原本客人"
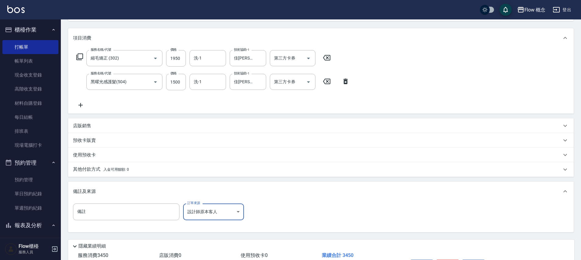
click at [122, 171] on span "入金可用餘額: 0" at bounding box center [116, 170] width 26 height 4
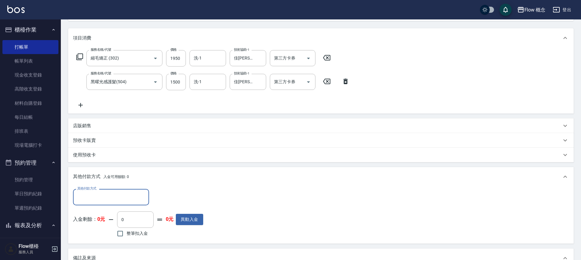
scroll to position [0, 0]
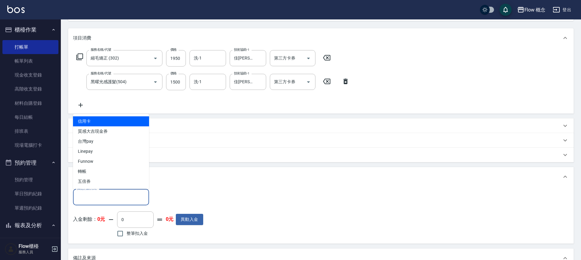
click at [93, 198] on input "其他付款方式" at bounding box center [111, 197] width 71 height 11
click at [92, 124] on span "信用卡" at bounding box center [111, 121] width 76 height 10
type input "信用卡"
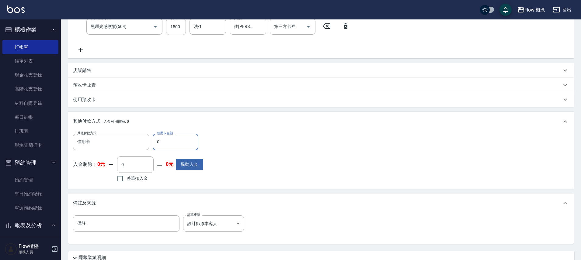
scroll to position [124, 0]
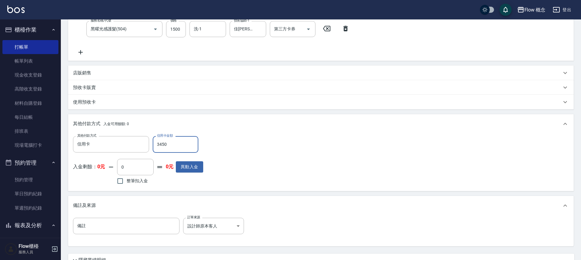
type input "3450"
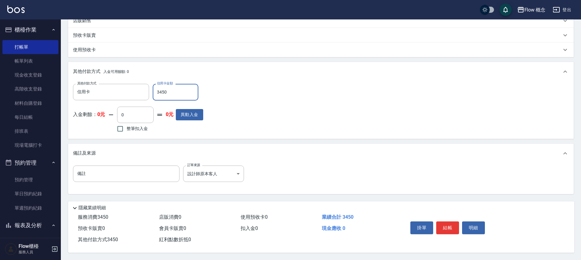
scroll to position [179, 0]
click at [445, 222] on button "結帳" at bounding box center [447, 228] width 23 height 13
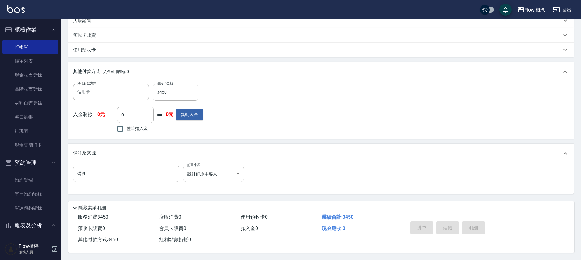
type input "2025/10/10 19:27"
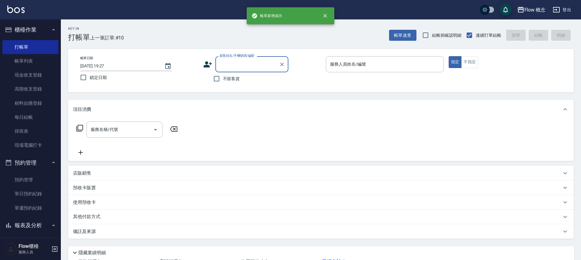
scroll to position [0, 0]
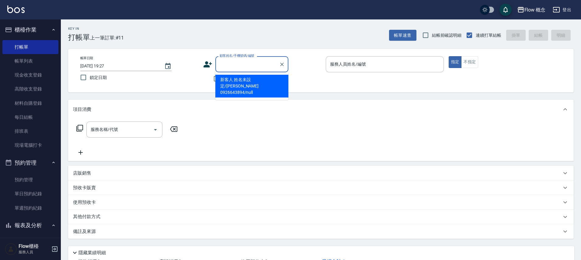
click at [222, 62] on input "顧客姓名/手機號碼/編號" at bounding box center [247, 64] width 58 height 11
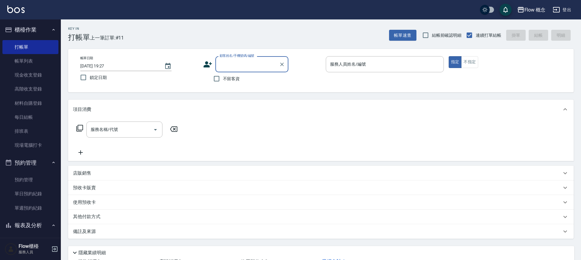
paste input "李多加0958667730"
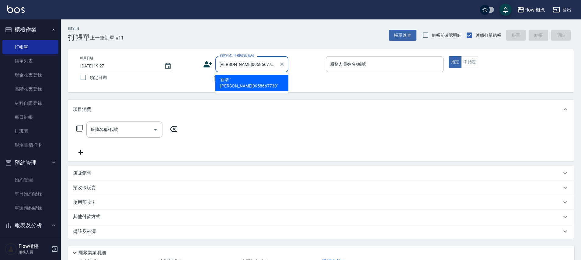
click at [243, 80] on li "新增 "李多加0958667730"" at bounding box center [251, 83] width 73 height 16
type input "李多加0958667730"
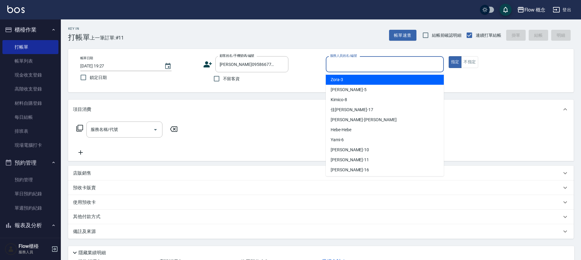
click at [350, 65] on input "服務人員姓名/編號" at bounding box center [384, 64] width 113 height 11
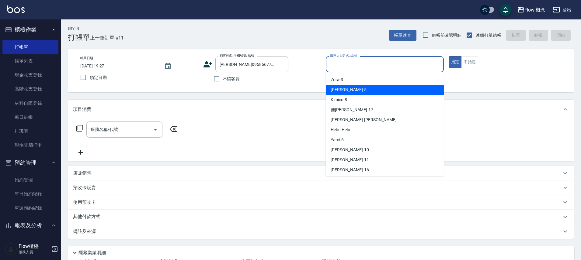
click at [337, 94] on div "Dora -5" at bounding box center [385, 90] width 118 height 10
type input "Dora-5"
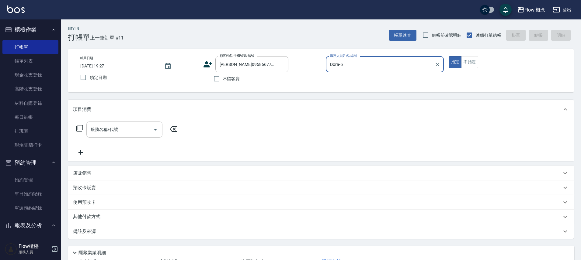
click at [114, 128] on input "服務名稱/代號" at bounding box center [119, 129] width 61 height 11
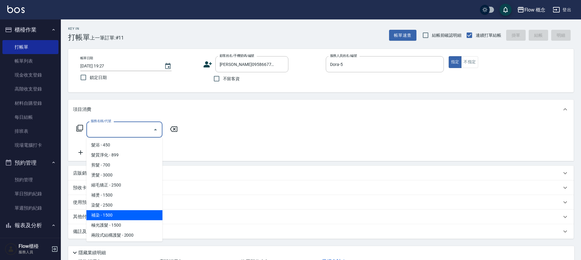
click at [99, 213] on span "補染 - 1500" at bounding box center [124, 215] width 76 height 10
type input "補染(402)"
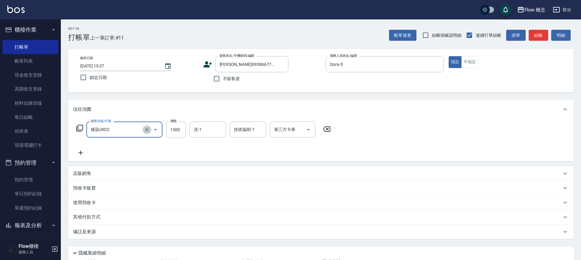
click at [147, 128] on icon "Clear" at bounding box center [147, 130] width 6 height 6
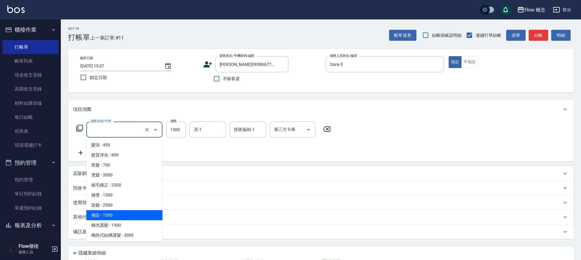
click at [108, 130] on input "服務名稱/代號" at bounding box center [116, 129] width 54 height 11
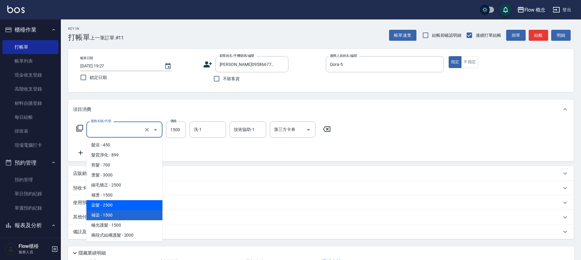
click at [109, 202] on span "染髮 - 2500" at bounding box center [124, 205] width 76 height 10
type input "染髮(401)"
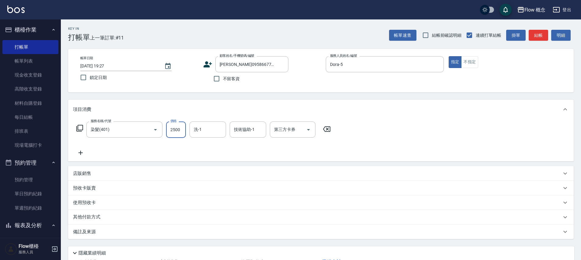
click at [174, 129] on input "2500" at bounding box center [176, 130] width 20 height 16
type input "1300"
click at [199, 128] on input "洗-1" at bounding box center [207, 129] width 31 height 11
type input "佳蒨-17"
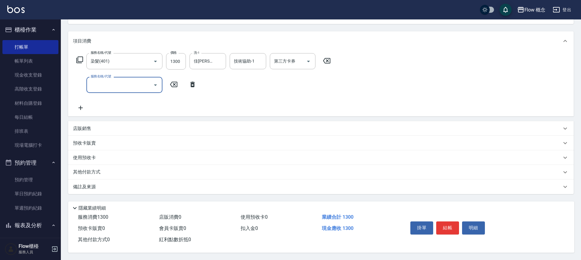
scroll to position [71, 0]
click at [96, 184] on div "備註及來源" at bounding box center [317, 187] width 488 height 6
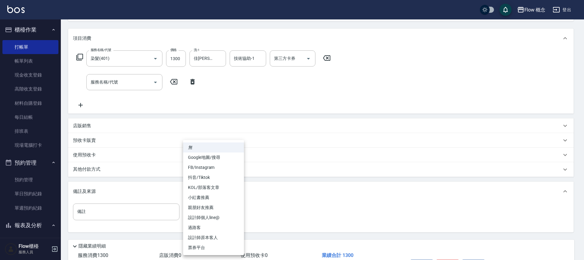
click at [212, 213] on body "Flow 概念 登出 櫃檯作業 打帳單 帳單列表 現金收支登錄 高階收支登錄 材料自購登錄 每日結帳 排班表 現場電腦打卡 預約管理 預約管理 單日預約紀錄 …" at bounding box center [292, 114] width 584 height 370
click at [216, 237] on li "設計師原本客人" at bounding box center [213, 238] width 61 height 10
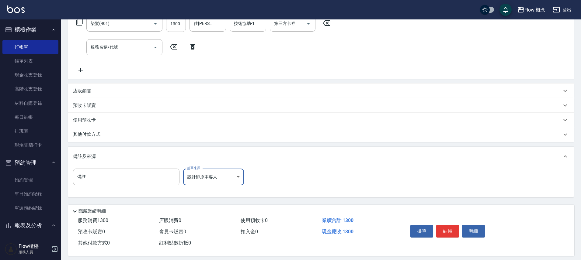
scroll to position [112, 0]
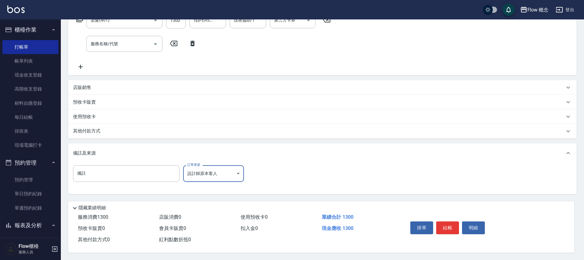
click at [207, 174] on body "Flow 概念 登出 櫃檯作業 打帳單 帳單列表 現金收支登錄 高階收支登錄 材料自購登錄 每日結帳 排班表 現場電腦打卡 預約管理 預約管理 單日預約紀錄 …" at bounding box center [292, 76] width 584 height 370
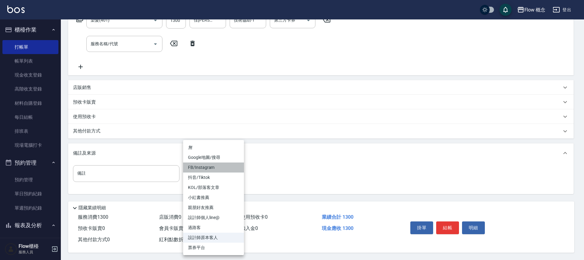
click at [209, 165] on li "FB/Instagram" at bounding box center [213, 168] width 61 height 10
type input "FB/Instagram"
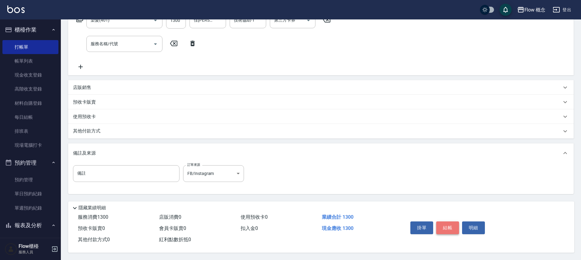
click at [444, 225] on button "結帳" at bounding box center [447, 228] width 23 height 13
type input "2025/10/10 19:29"
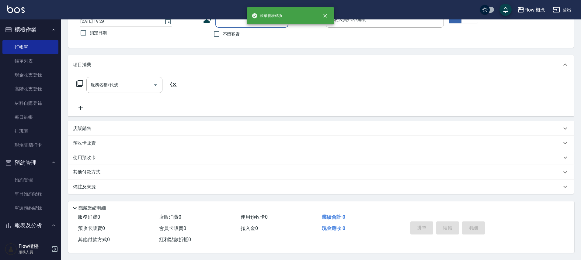
scroll to position [0, 0]
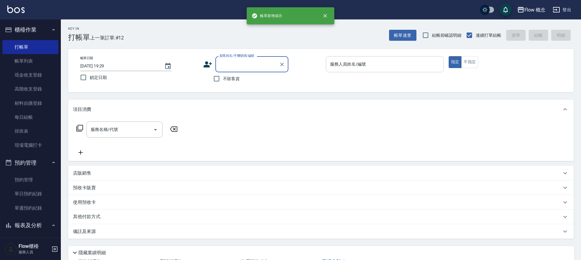
click at [368, 65] on input "服務人員姓名/編號" at bounding box center [384, 64] width 113 height 11
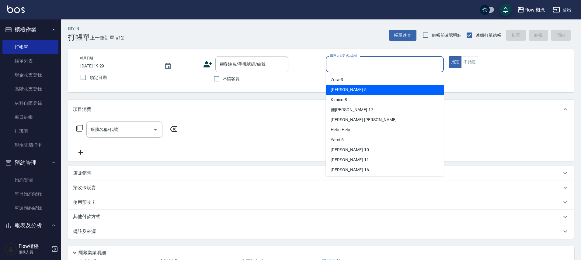
click at [351, 90] on div "Dora -5" at bounding box center [385, 90] width 118 height 10
type input "Dora-5"
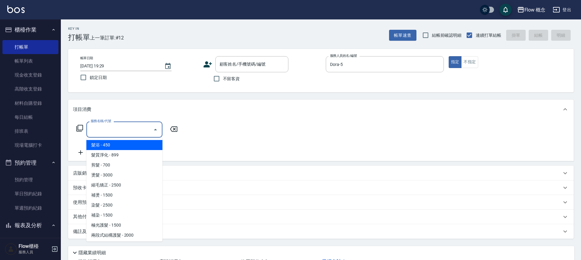
click at [102, 130] on input "服務名稱/代號" at bounding box center [119, 129] width 61 height 11
click at [102, 146] on span "髮浴 - 450" at bounding box center [124, 145] width 76 height 10
type input "髮浴 (101)"
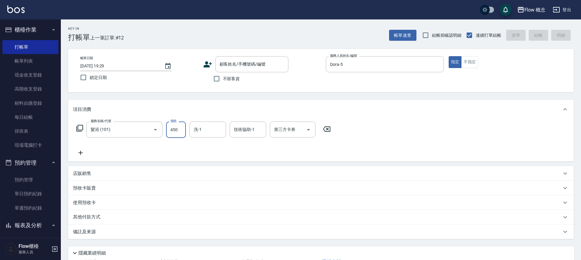
click at [179, 132] on input "450" at bounding box center [176, 130] width 20 height 16
type input "300"
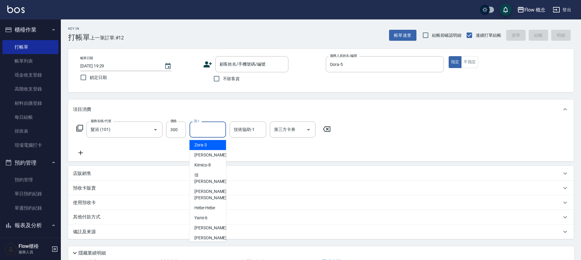
click at [197, 133] on input "洗-1" at bounding box center [207, 129] width 31 height 11
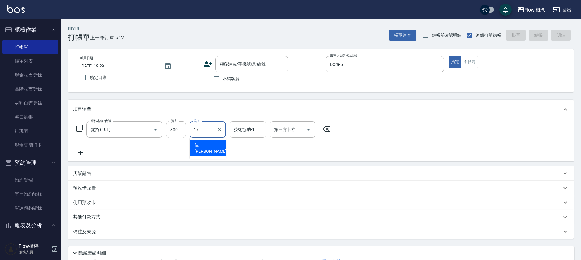
type input "佳蒨-17"
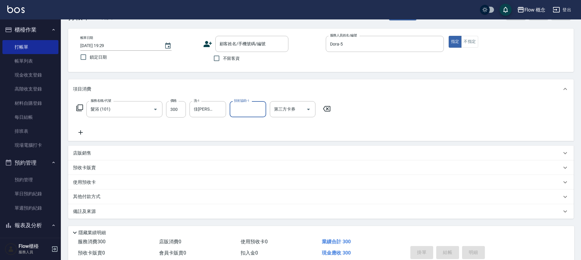
scroll to position [48, 0]
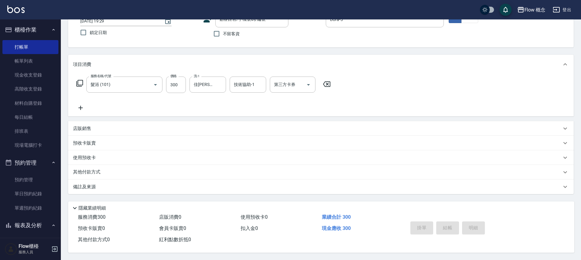
click at [127, 187] on div "備註及來源" at bounding box center [320, 187] width 505 height 15
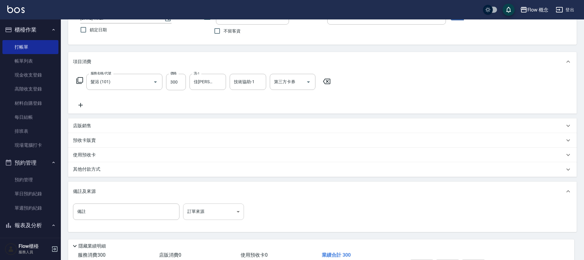
click at [224, 209] on body "Flow 概念 登出 櫃檯作業 打帳單 帳單列表 現金收支登錄 高階收支登錄 材料自購登錄 每日結帳 排班表 現場電腦打卡 預約管理 預約管理 單日預約紀錄 …" at bounding box center [292, 125] width 584 height 346
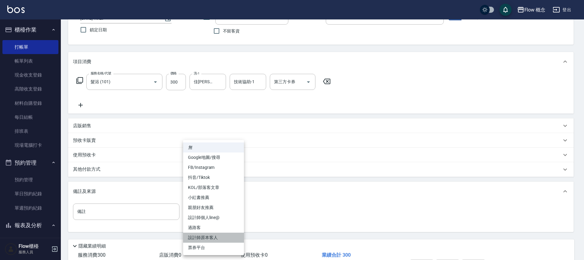
click at [221, 236] on li "設計師原本客人" at bounding box center [213, 238] width 61 height 10
type input "設計師原本客人"
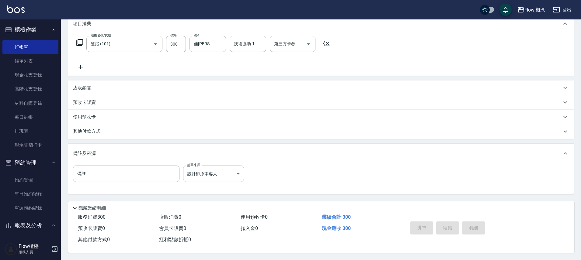
scroll to position [0, 0]
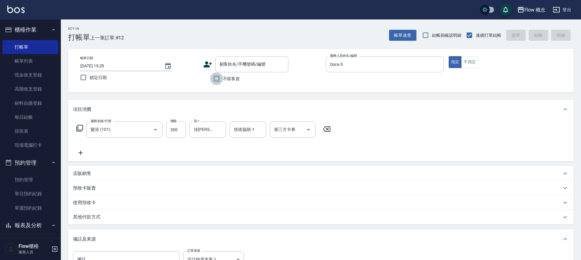
click at [218, 81] on input "不留客資" at bounding box center [216, 78] width 13 height 13
checkbox input "true"
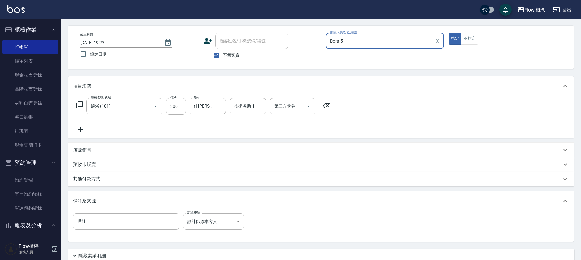
scroll to position [51, 0]
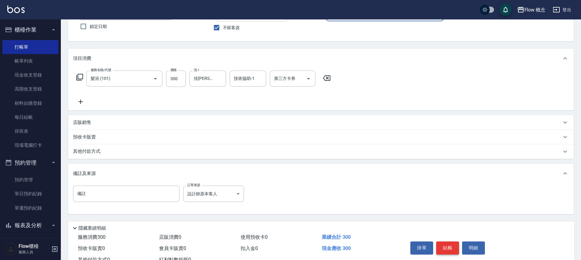
click at [442, 247] on button "結帳" at bounding box center [447, 248] width 23 height 13
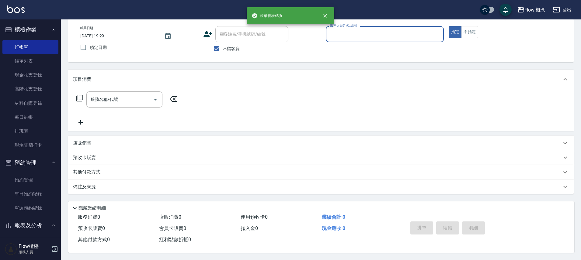
scroll to position [33, 0]
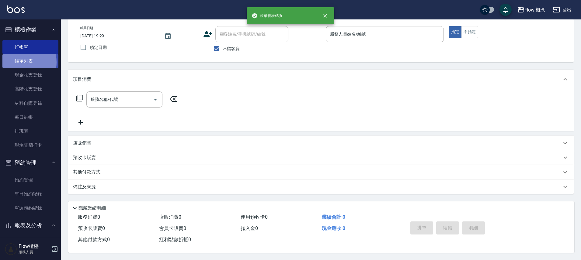
click at [18, 62] on link "帳單列表" at bounding box center [30, 61] width 56 height 14
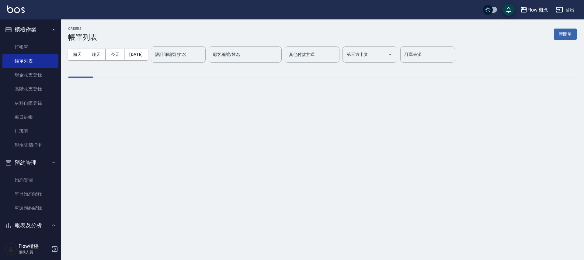
click at [185, 55] on div "設計師編號/姓名 設計師編號/姓名" at bounding box center [178, 55] width 55 height 16
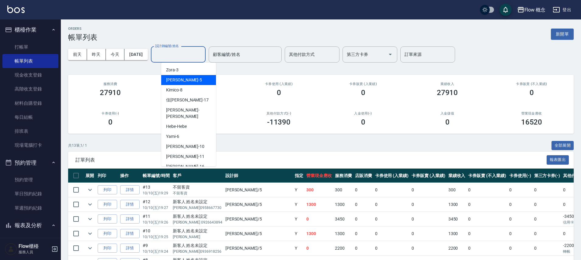
click at [182, 82] on div "Dora -5" at bounding box center [188, 80] width 55 height 10
type input "Dora-5"
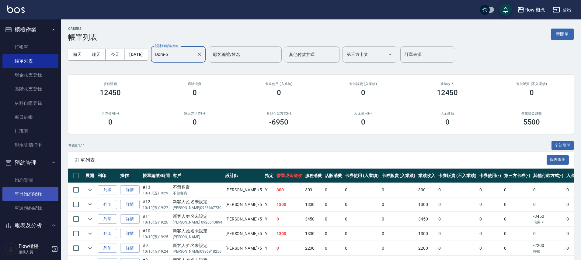
scroll to position [126, 0]
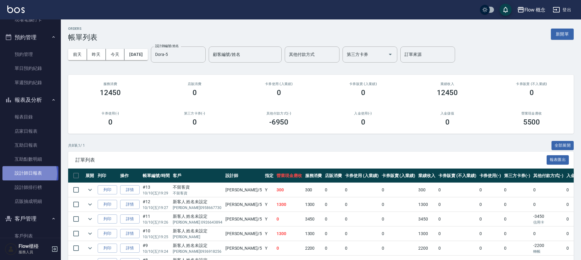
click at [29, 174] on link "設計師日報表" at bounding box center [30, 173] width 56 height 14
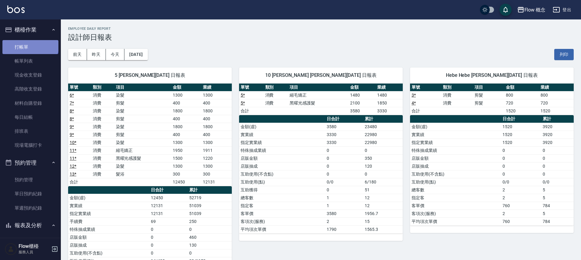
click at [30, 45] on link "打帳單" at bounding box center [30, 47] width 56 height 14
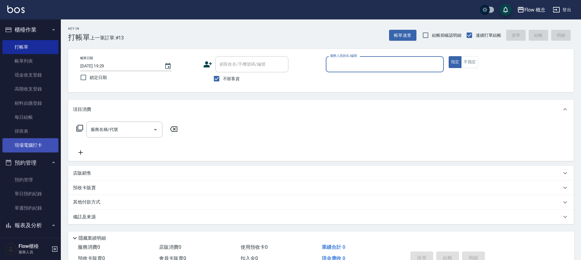
click at [19, 142] on link "現場電腦打卡" at bounding box center [30, 145] width 56 height 14
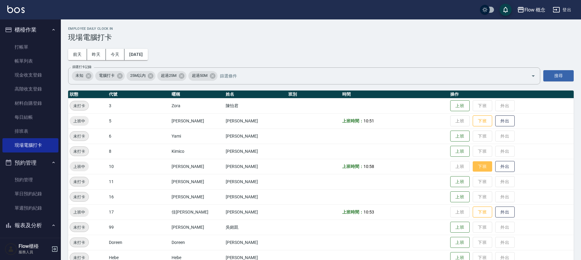
click at [473, 167] on button "下班" at bounding box center [482, 166] width 19 height 11
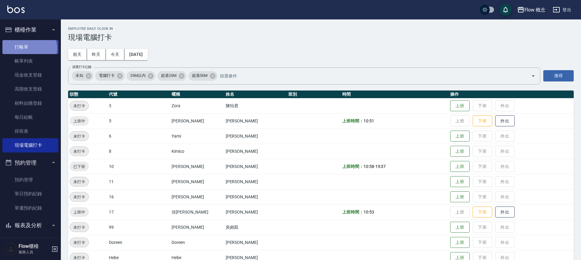
click at [28, 48] on link "打帳單" at bounding box center [30, 47] width 56 height 14
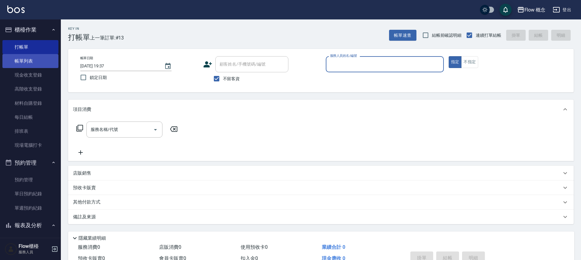
click at [40, 59] on link "帳單列表" at bounding box center [30, 61] width 56 height 14
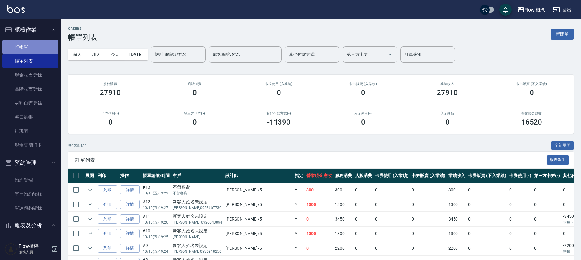
click at [38, 48] on link "打帳單" at bounding box center [30, 47] width 56 height 14
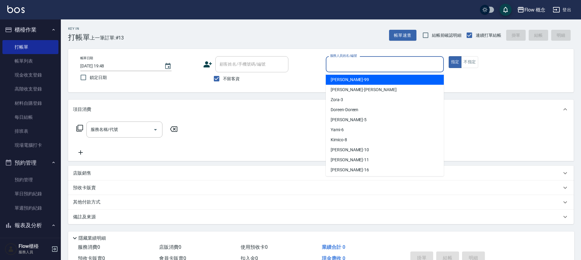
click at [349, 62] on input "服務人員姓名/編號" at bounding box center [384, 64] width 113 height 11
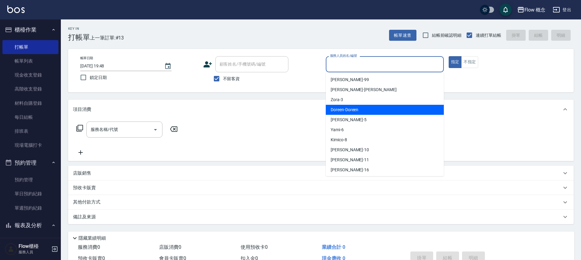
click at [353, 112] on span "Doreen -Doreen" at bounding box center [345, 110] width 28 height 6
type input "Doreen-Doreen"
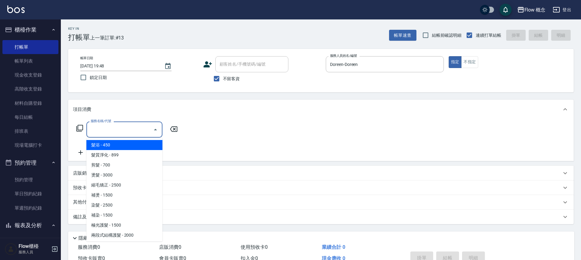
click at [123, 132] on input "服務名稱/代號" at bounding box center [119, 129] width 61 height 11
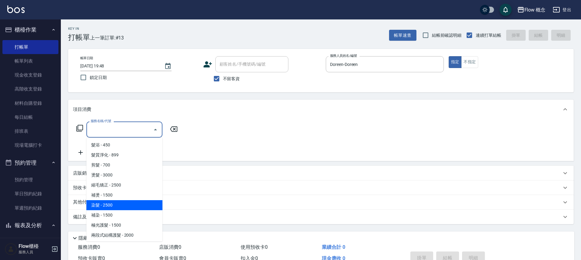
click at [107, 203] on span "染髮 - 2500" at bounding box center [124, 205] width 76 height 10
type input "染髮(401)"
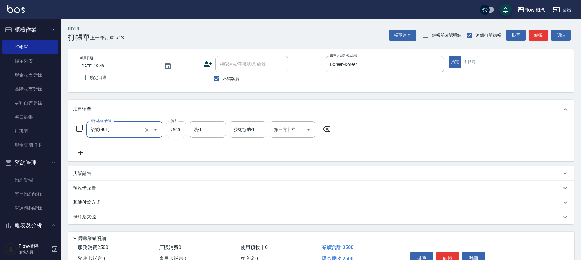
click at [178, 134] on input "2500" at bounding box center [176, 130] width 20 height 16
type input "1500"
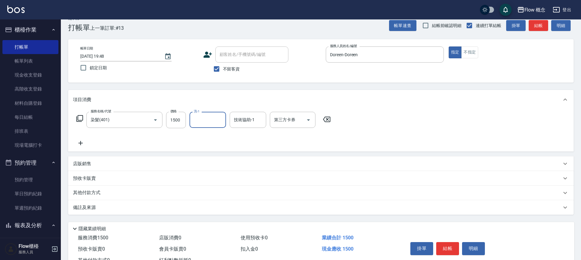
scroll to position [33, 0]
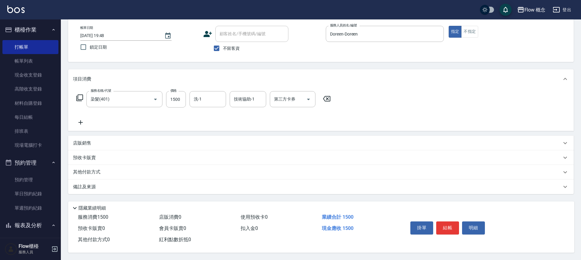
click at [154, 187] on div "備註及來源" at bounding box center [317, 187] width 488 height 6
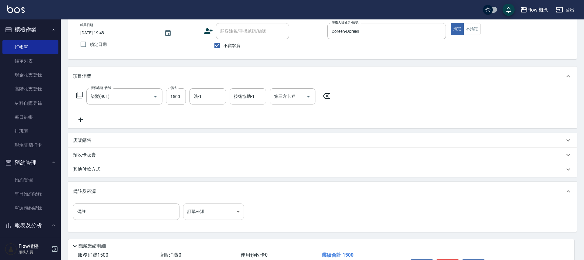
click at [230, 211] on body "Flow 概念 登出 櫃檯作業 打帳單 帳單列表 現金收支登錄 高階收支登錄 材料自購登錄 每日結帳 排班表 現場電腦打卡 預約管理 預約管理 單日預約紀錄 …" at bounding box center [292, 133] width 584 height 332
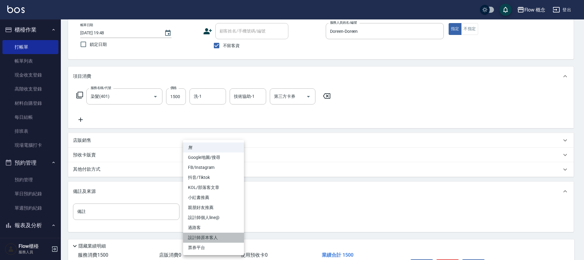
click at [221, 238] on li "設計師原本客人" at bounding box center [213, 238] width 61 height 10
type input "設計師原本客人"
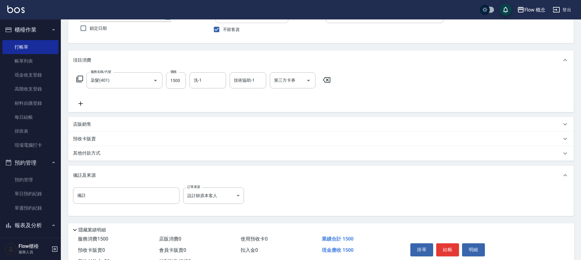
scroll to position [50, 0]
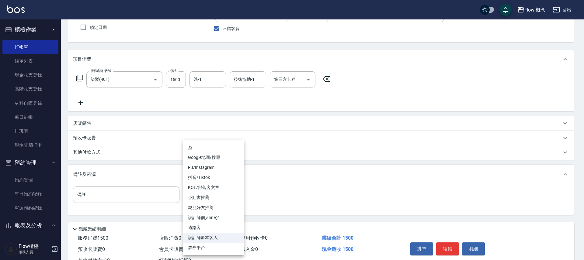
click at [226, 191] on body "Flow 概念 登出 櫃檯作業 打帳單 帳單列表 現金收支登錄 高階收支登錄 材料自購登錄 每日結帳 排班表 現場電腦打卡 預約管理 預約管理 單日預約紀錄 …" at bounding box center [292, 116] width 584 height 332
click at [223, 146] on li "無" at bounding box center [213, 148] width 61 height 10
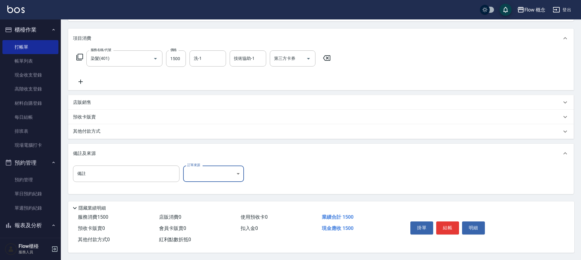
scroll to position [74, 0]
click at [454, 226] on button "結帳" at bounding box center [447, 228] width 23 height 13
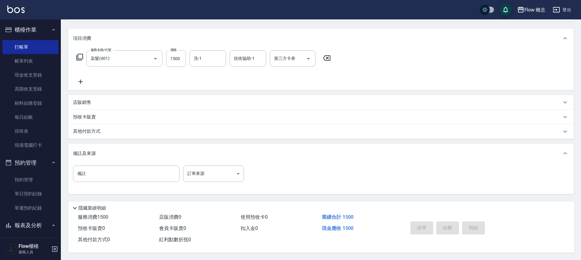
type input "2025/10/10 19:50"
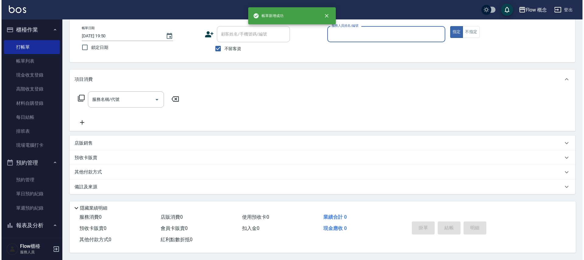
scroll to position [0, 0]
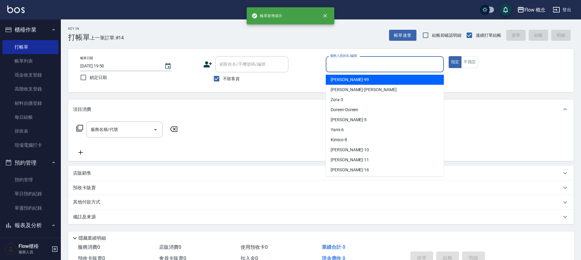
click at [342, 64] on input "服務人員姓名/編號" at bounding box center [384, 64] width 113 height 11
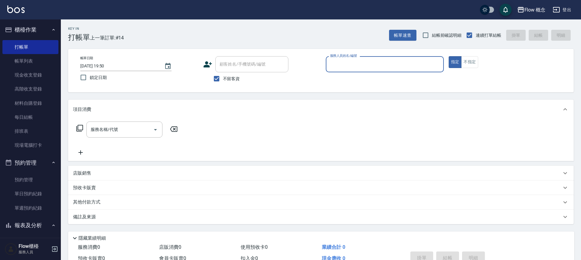
click at [342, 66] on input "服務人員姓名/編號" at bounding box center [384, 64] width 113 height 11
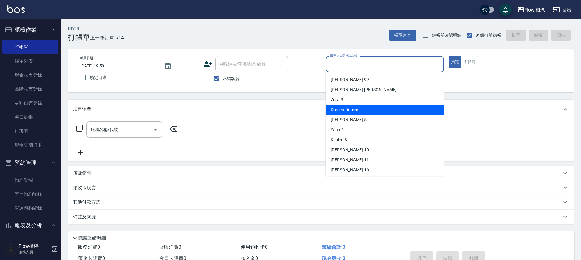
click at [341, 110] on span "Doreen -Doreen" at bounding box center [345, 110] width 28 height 6
click at [341, 110] on div "項目消費" at bounding box center [317, 109] width 488 height 6
type input "Doreen-Doreen"
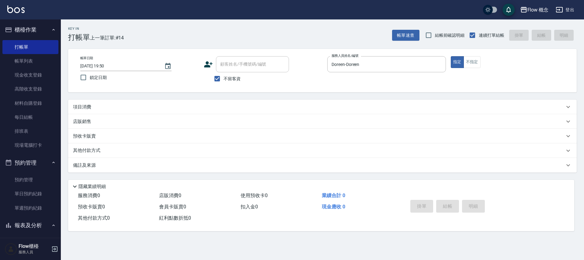
click at [94, 106] on div "項目消費" at bounding box center [318, 107] width 491 height 6
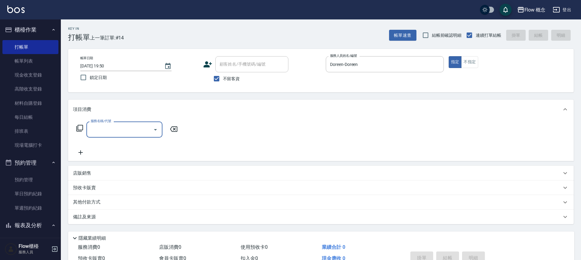
click at [98, 127] on input "服務名稱/代號" at bounding box center [119, 129] width 61 height 11
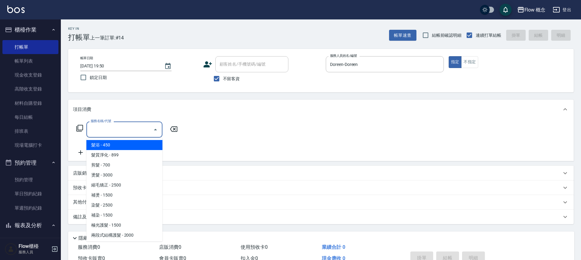
click at [98, 134] on input "服務名稱/代號" at bounding box center [119, 129] width 61 height 11
click at [99, 135] on div "服務名稱/代號" at bounding box center [124, 130] width 76 height 16
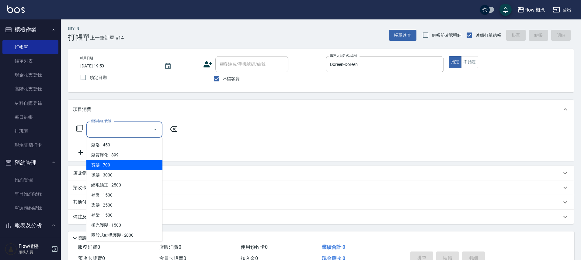
click at [106, 162] on span "剪髮 - 700" at bounding box center [124, 165] width 76 height 10
type input "剪髮(201)"
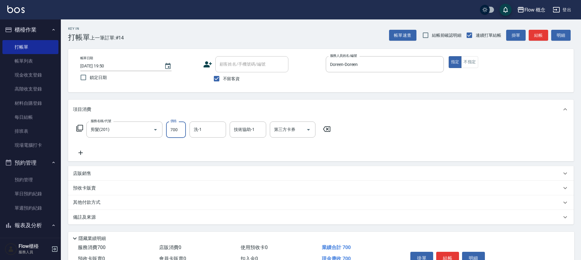
click at [179, 131] on input "700" at bounding box center [176, 130] width 20 height 16
type input "700"
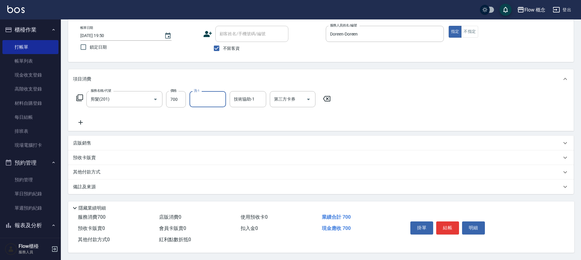
scroll to position [33, 0]
click at [443, 223] on button "結帳" at bounding box center [447, 228] width 23 height 13
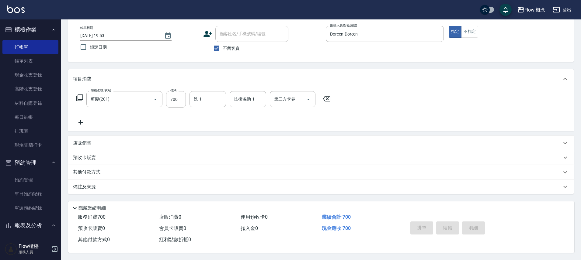
type input "2025/10/10 19:51"
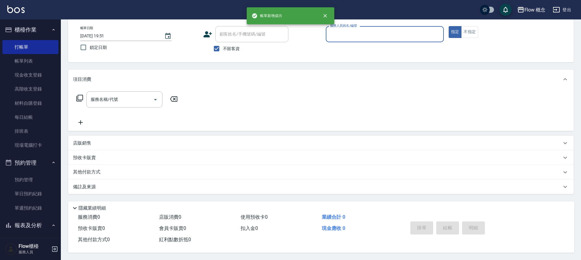
scroll to position [33, 0]
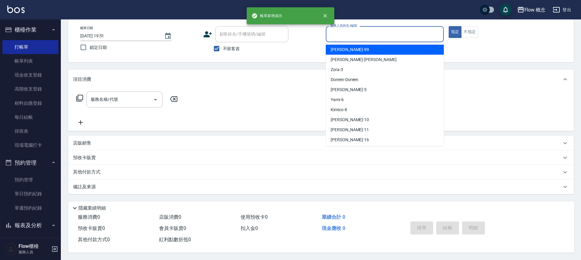
click at [336, 29] on input "服務人員姓名/編號" at bounding box center [384, 34] width 113 height 11
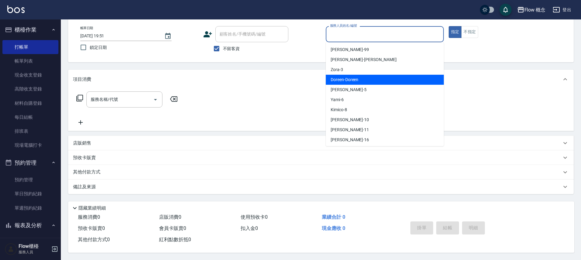
click at [351, 79] on span "Doreen -Doreen" at bounding box center [345, 80] width 28 height 6
type input "Doreen-Doreen"
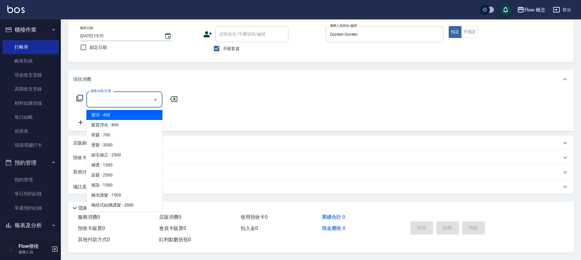
click at [111, 102] on div "服務名稱/代號" at bounding box center [124, 100] width 76 height 16
click at [112, 99] on input "服務名稱/代號" at bounding box center [119, 99] width 61 height 11
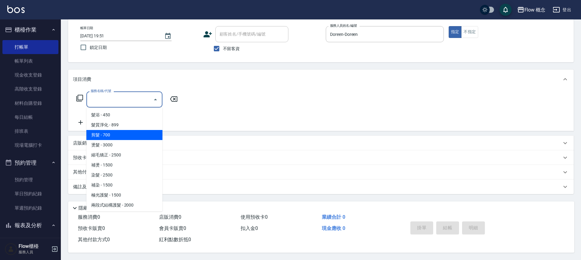
drag, startPoint x: 110, startPoint y: 131, endPoint x: 115, endPoint y: 127, distance: 6.5
click at [110, 131] on span "剪髮 - 700" at bounding box center [124, 135] width 76 height 10
click at [110, 131] on div "項目消費 服務名稱/代號 服務名稱/代號 店販銷售 服務人員姓名/編號 服務人員姓名/編號 商品代號/名稱 商品代號/名稱 預收卡販賣 卡券名稱/代號 卡券名…" at bounding box center [320, 132] width 505 height 125
type input "剪髮(201)"
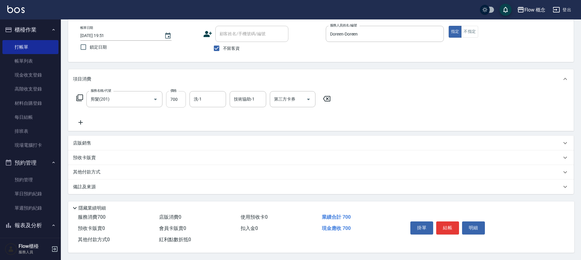
click at [180, 95] on input "700" at bounding box center [176, 99] width 20 height 16
type input "400"
click at [450, 228] on button "結帳" at bounding box center [447, 228] width 23 height 13
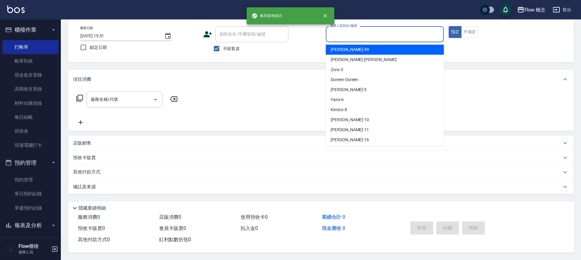
click at [354, 35] on input "服務人員姓名/編號" at bounding box center [384, 34] width 113 height 11
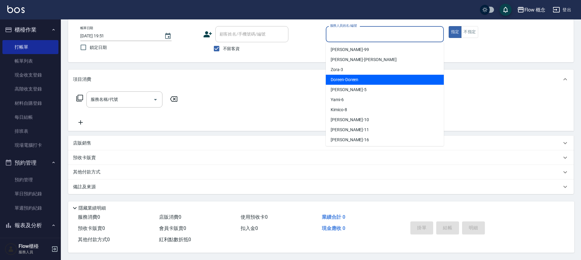
click at [350, 77] on span "Doreen -Doreen" at bounding box center [345, 80] width 28 height 6
type input "Doreen-Doreen"
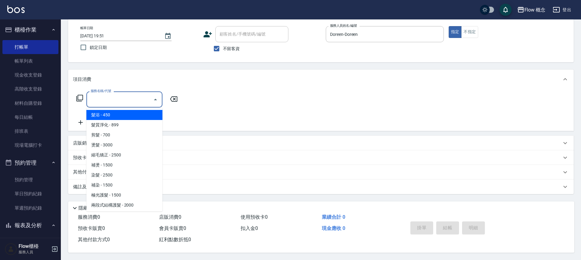
click at [99, 100] on input "服務名稱/代號" at bounding box center [119, 99] width 61 height 11
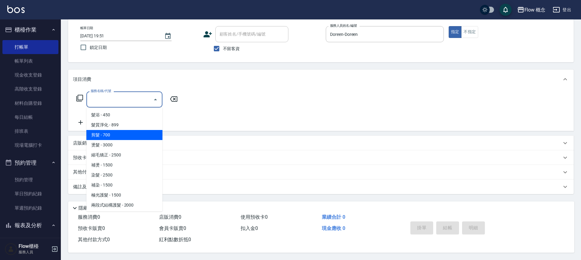
click at [109, 133] on span "剪髮 - 700" at bounding box center [124, 135] width 76 height 10
type input "剪髮(201)"
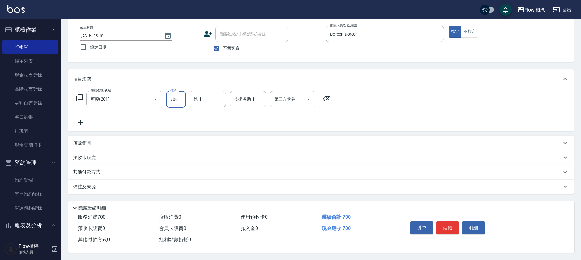
click at [174, 97] on input "700" at bounding box center [176, 99] width 20 height 16
click at [179, 98] on input "700" at bounding box center [176, 99] width 20 height 16
click at [183, 98] on input "700" at bounding box center [176, 99] width 20 height 16
click at [182, 98] on input "700" at bounding box center [176, 99] width 20 height 16
click at [177, 98] on input "700" at bounding box center [176, 99] width 20 height 16
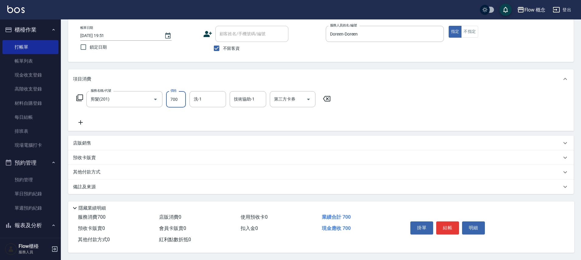
click at [177, 97] on input "700" at bounding box center [176, 99] width 20 height 16
type input "200"
click at [443, 227] on button "結帳" at bounding box center [447, 228] width 23 height 13
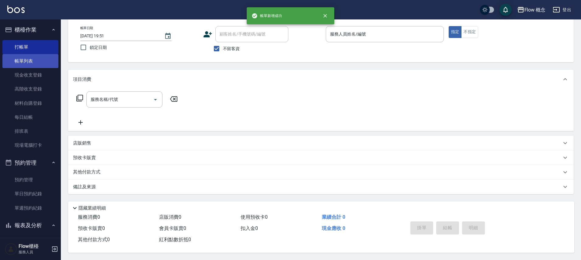
click at [29, 56] on link "帳單列表" at bounding box center [30, 61] width 56 height 14
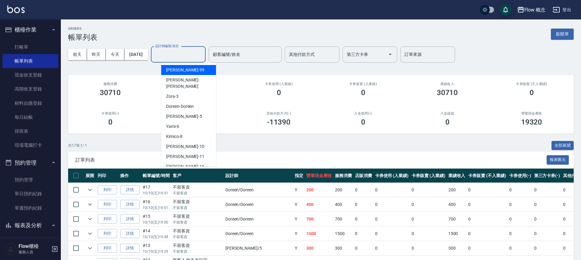
click at [197, 58] on input "設計師編號/姓名" at bounding box center [178, 54] width 49 height 11
click at [193, 103] on span "Doreen -Doreen" at bounding box center [180, 106] width 28 height 6
type input "Doreen-Doreen"
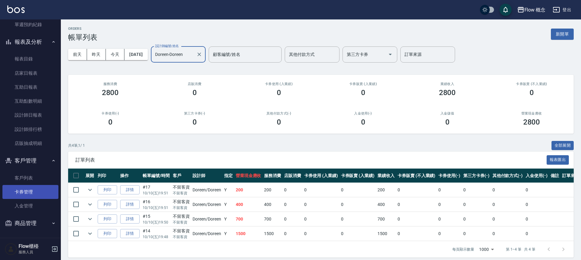
scroll to position [184, 0]
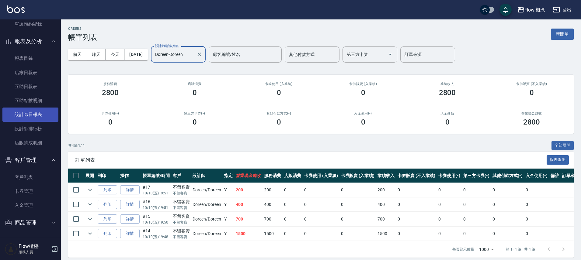
click at [36, 116] on link "設計師日報表" at bounding box center [30, 115] width 56 height 14
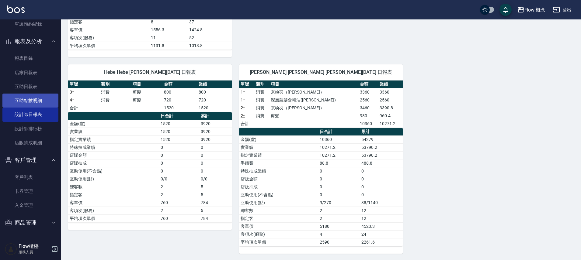
scroll to position [264, 0]
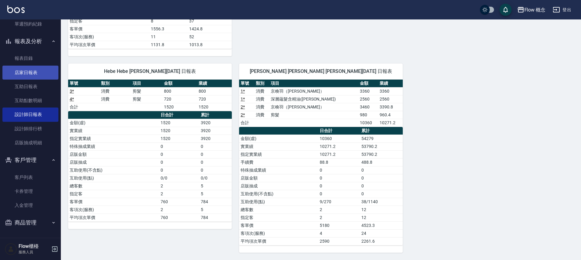
click at [35, 72] on link "店家日報表" at bounding box center [30, 73] width 56 height 14
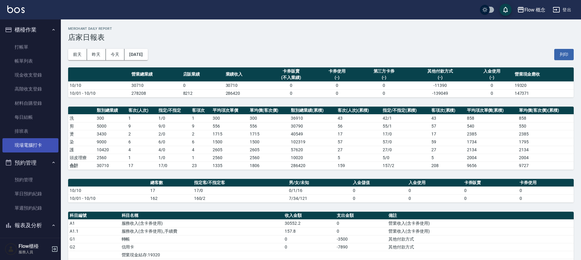
click at [41, 147] on link "現場電腦打卡" at bounding box center [30, 145] width 56 height 14
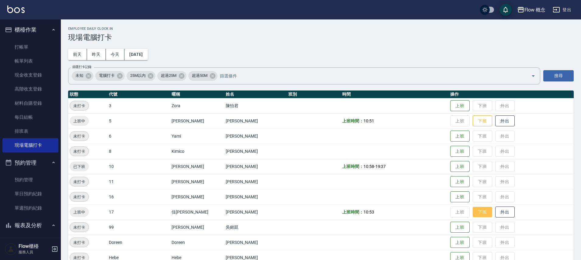
click at [473, 214] on button "下班" at bounding box center [482, 212] width 19 height 11
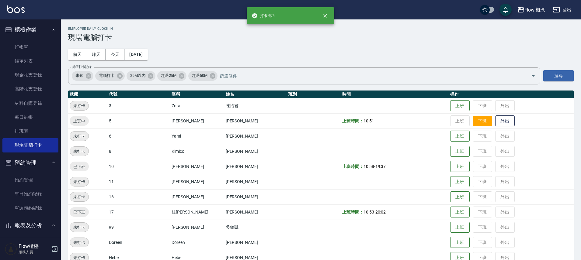
click at [473, 122] on button "下班" at bounding box center [482, 121] width 19 height 11
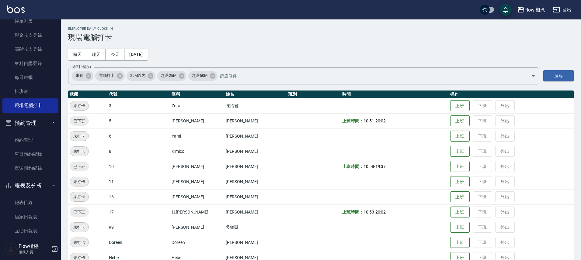
scroll to position [109, 0]
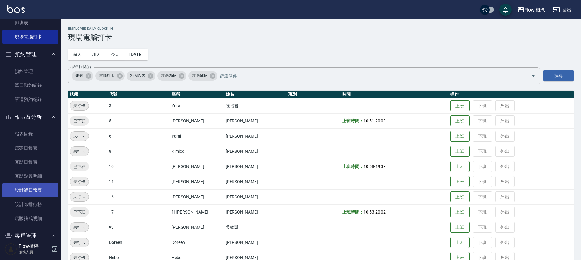
click at [42, 187] on link "設計師日報表" at bounding box center [30, 190] width 56 height 14
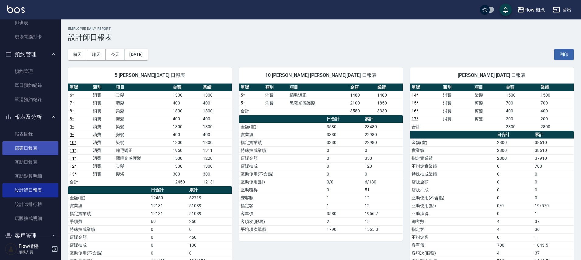
click at [36, 149] on link "店家日報表" at bounding box center [30, 148] width 56 height 14
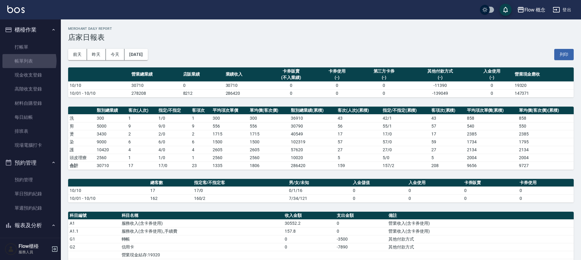
drag, startPoint x: 25, startPoint y: 61, endPoint x: 203, endPoint y: 2, distance: 187.8
click at [25, 61] on link "帳單列表" at bounding box center [30, 61] width 56 height 14
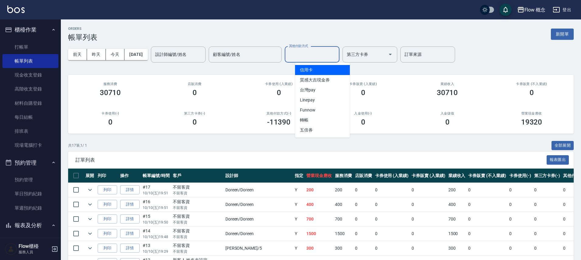
click at [334, 56] on input "其他付款方式" at bounding box center [311, 54] width 49 height 11
click at [328, 58] on input "其他付款方式" at bounding box center [311, 54] width 49 height 11
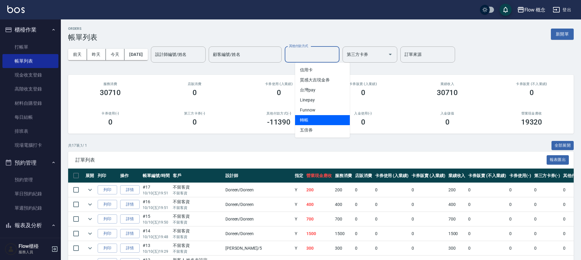
click at [321, 120] on span "轉帳" at bounding box center [322, 120] width 55 height 10
type input "轉帳"
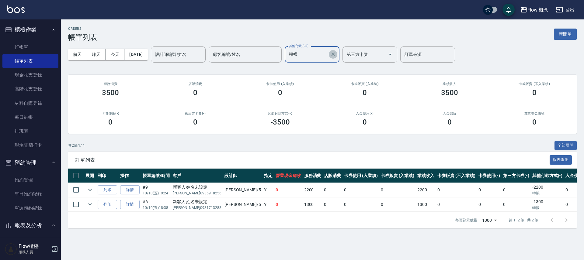
click at [336, 51] on icon "Clear" at bounding box center [333, 54] width 6 height 6
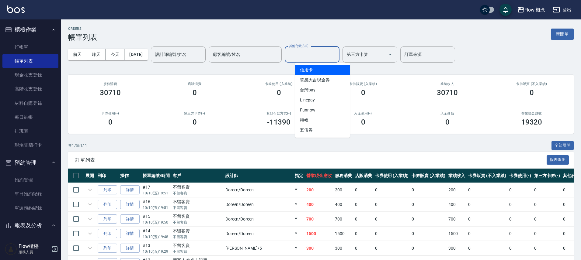
click at [317, 57] on input "其他付款方式" at bounding box center [311, 54] width 49 height 11
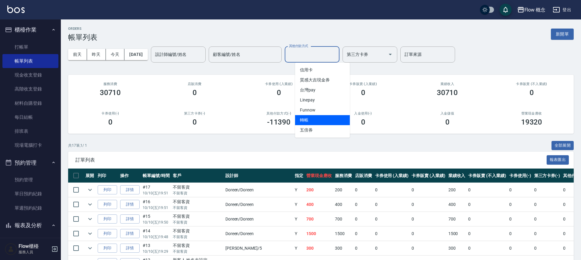
click at [314, 116] on span "轉帳" at bounding box center [322, 120] width 55 height 10
type input "轉帳"
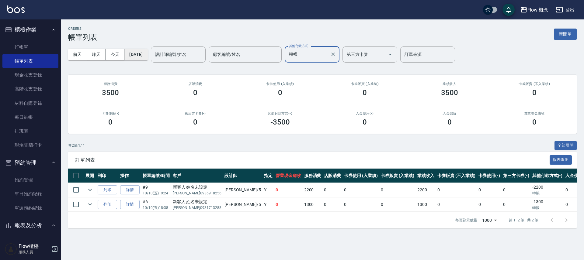
click at [145, 52] on button "[DATE]" at bounding box center [135, 54] width 23 height 11
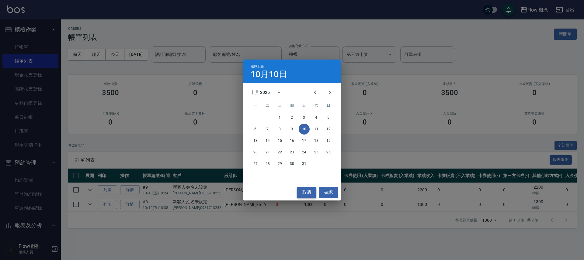
click at [303, 192] on button "取消" at bounding box center [306, 192] width 19 height 11
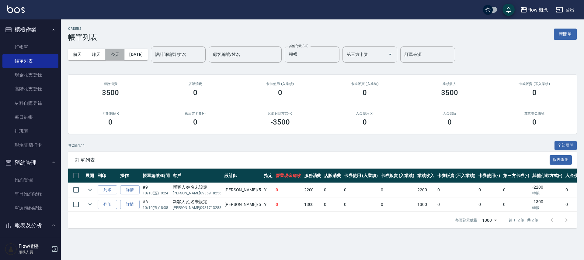
click at [118, 53] on button "今天" at bounding box center [115, 54] width 19 height 11
click at [147, 57] on button "[DATE]" at bounding box center [135, 54] width 23 height 11
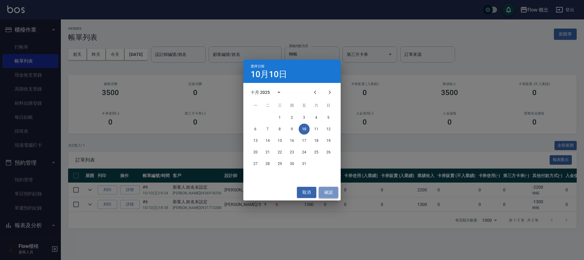
click at [325, 190] on button "確認" at bounding box center [328, 192] width 19 height 11
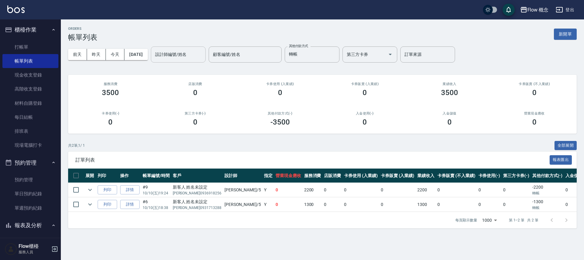
click at [182, 54] on input "設計師編號/姓名" at bounding box center [178, 54] width 49 height 11
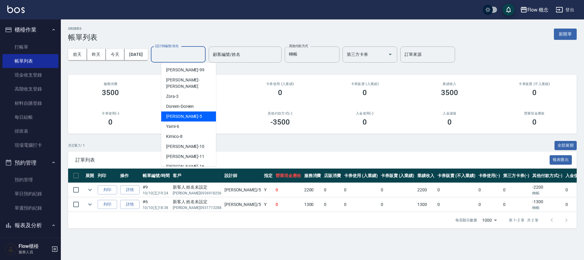
click at [180, 112] on div "Dora -5" at bounding box center [188, 117] width 55 height 10
type input "Dora-5"
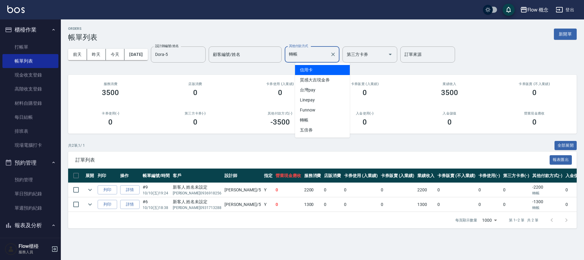
click at [312, 51] on input "轉帳" at bounding box center [307, 54] width 40 height 11
click at [336, 53] on icon "Clear" at bounding box center [333, 54] width 6 height 6
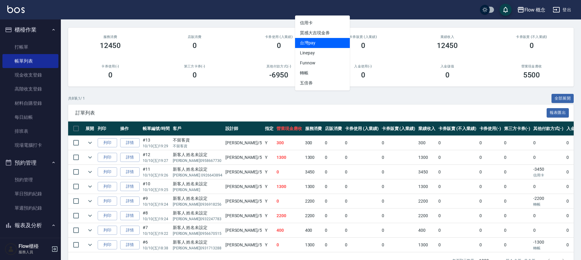
scroll to position [68, 0]
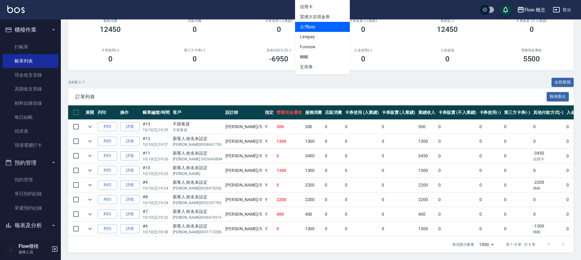
click at [371, 81] on div "共 8 筆, 1 / 1 全部展開" at bounding box center [320, 82] width 505 height 9
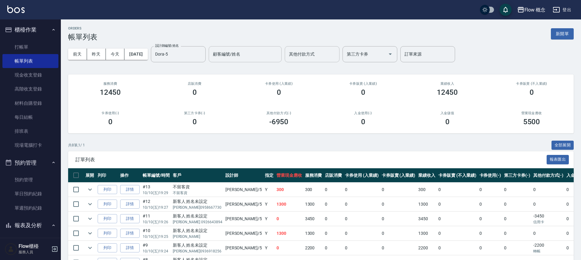
scroll to position [0, 0]
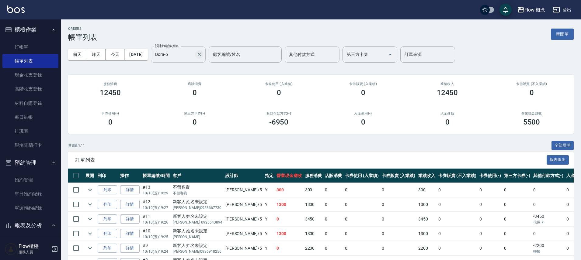
click at [202, 54] on icon "Clear" at bounding box center [199, 54] width 6 height 6
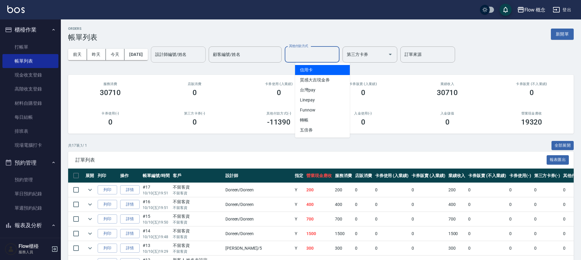
click at [311, 57] on input "其他付款方式" at bounding box center [311, 54] width 49 height 11
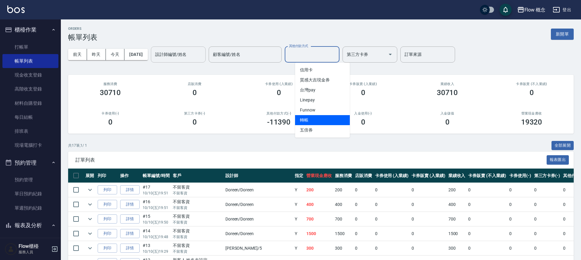
click at [306, 118] on span "轉帳" at bounding box center [322, 120] width 55 height 10
type input "轉帳"
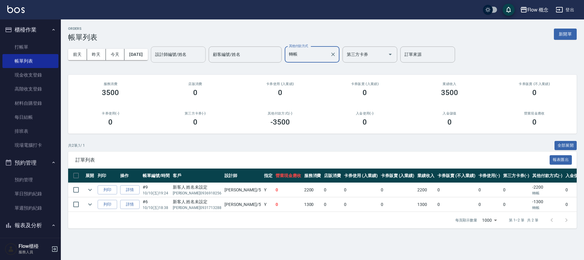
click at [188, 56] on input "設計師編號/姓名" at bounding box center [178, 54] width 49 height 11
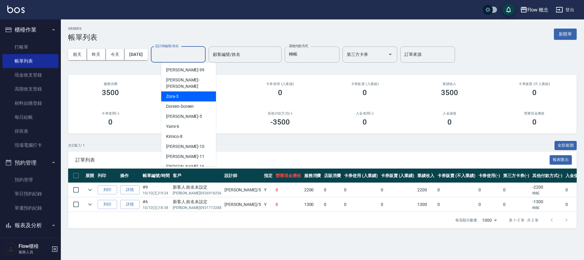
click at [128, 68] on div "ORDERS 帳單列表 新開單 前天 昨天 今天 2025/10/10 設計師編號/姓名 設計師編號/姓名 顧客編號/姓名 顧客編號/姓名 其他付款方式 轉帳…" at bounding box center [322, 127] width 523 height 217
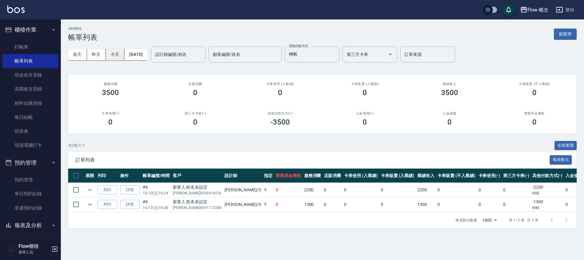
click at [117, 56] on button "今天" at bounding box center [115, 54] width 19 height 11
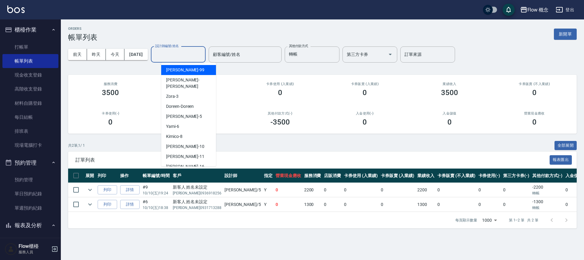
click at [202, 57] on input "設計師編號/姓名" at bounding box center [178, 54] width 49 height 11
click at [187, 112] on div "Dora -5" at bounding box center [188, 117] width 55 height 10
type input "Dora-5"
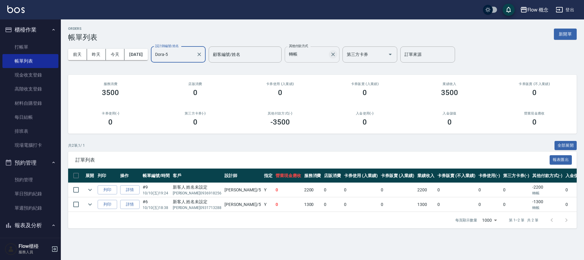
click at [337, 57] on button "Clear" at bounding box center [333, 54] width 9 height 9
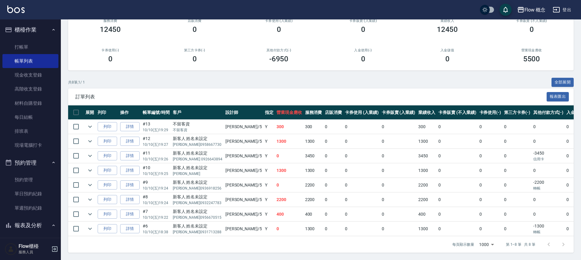
scroll to position [68, 0]
click at [136, 137] on link "詳情" at bounding box center [129, 141] width 19 height 9
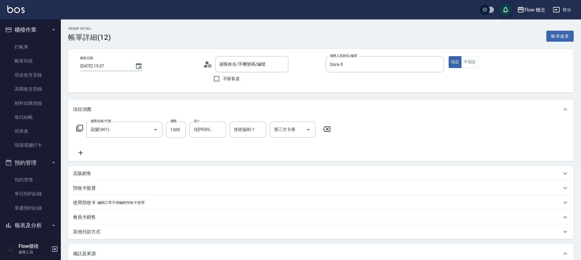
type input "2025/10/10 19:27"
type input "Dora-5"
type input "染髮(401)"
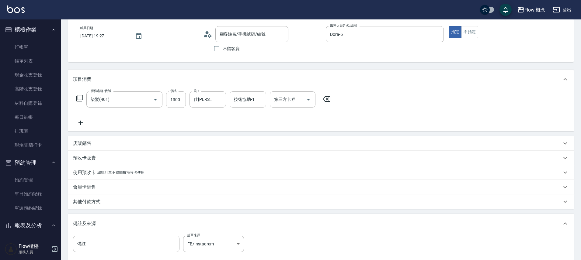
type input "新客人 姓名未設定/李多加0958667730/null"
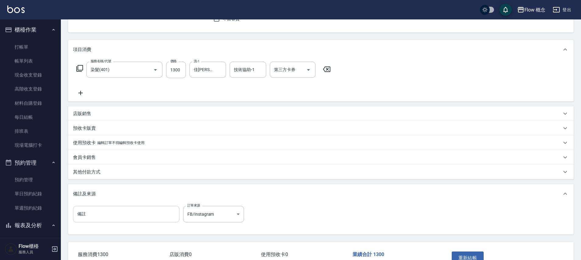
scroll to position [80, 0]
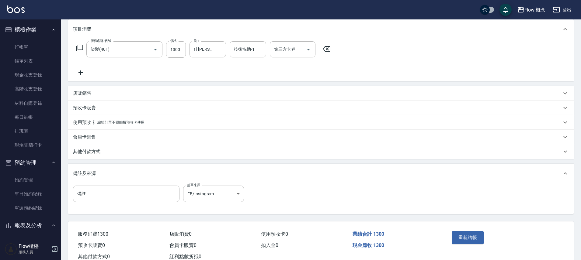
click at [115, 153] on div "其他付款方式" at bounding box center [317, 152] width 488 height 6
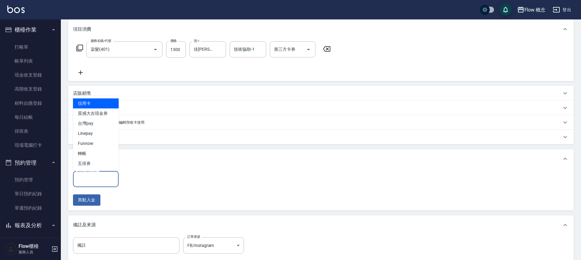
click at [101, 177] on input "其他付款方式" at bounding box center [96, 179] width 40 height 11
click at [92, 156] on span "轉帳" at bounding box center [96, 154] width 46 height 10
type input "轉帳"
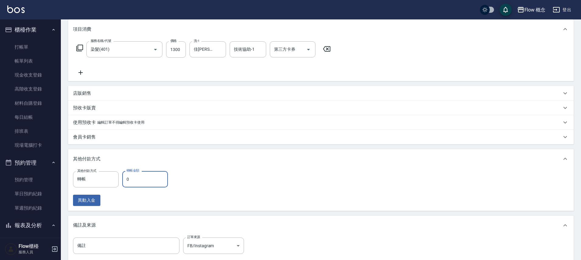
click at [145, 179] on input "0" at bounding box center [145, 179] width 46 height 16
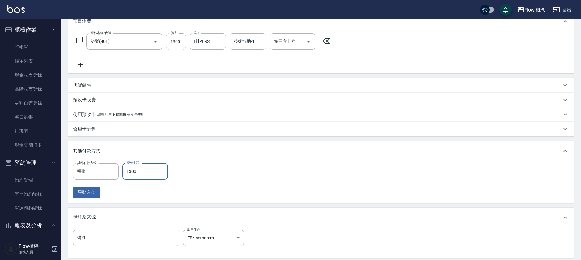
scroll to position [152, 0]
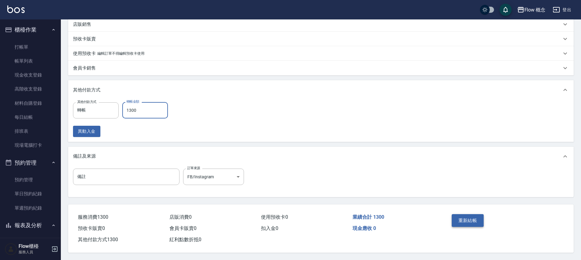
type input "1300"
click at [459, 220] on button "重新結帳" at bounding box center [468, 220] width 32 height 13
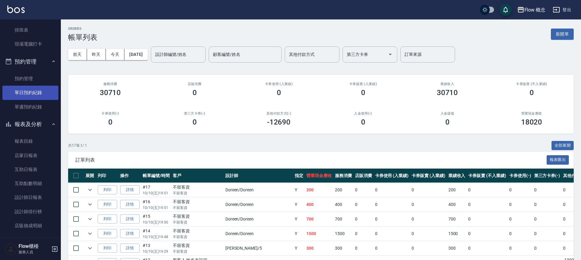
scroll to position [42, 0]
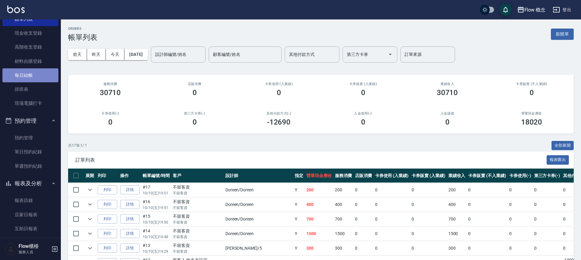
click at [36, 75] on link "每日結帳" at bounding box center [30, 75] width 56 height 14
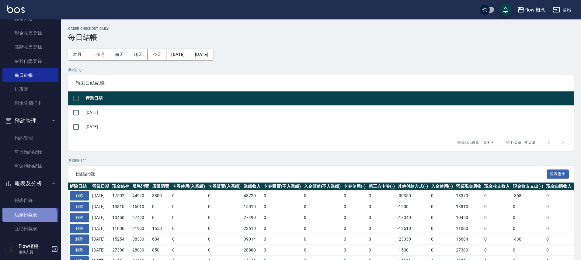
click at [24, 217] on link "店家日報表" at bounding box center [30, 215] width 56 height 14
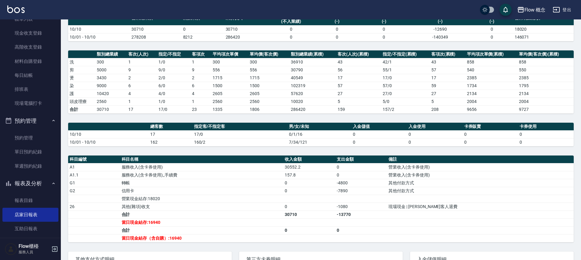
scroll to position [59, 0]
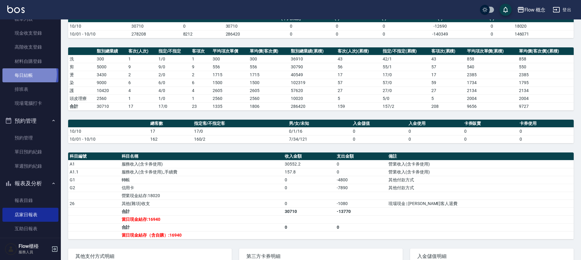
click at [26, 75] on link "每日結帳" at bounding box center [30, 75] width 56 height 14
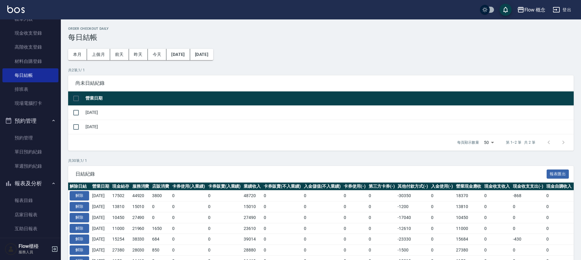
click at [82, 98] on input "checkbox" at bounding box center [76, 98] width 13 height 13
checkbox input "true"
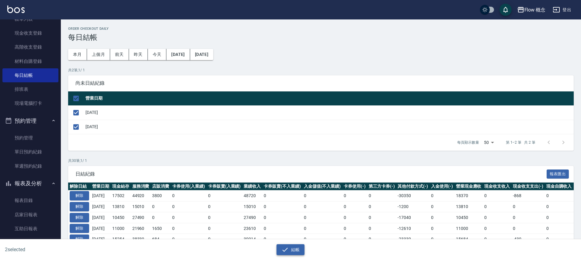
click at [295, 246] on button "結帳" at bounding box center [290, 250] width 28 height 11
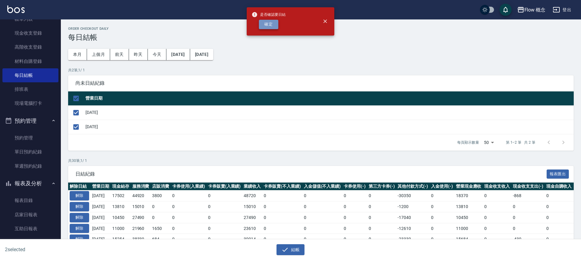
click at [271, 22] on button "確定" at bounding box center [268, 24] width 19 height 9
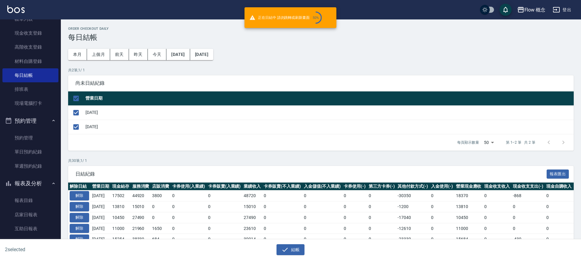
checkbox input "false"
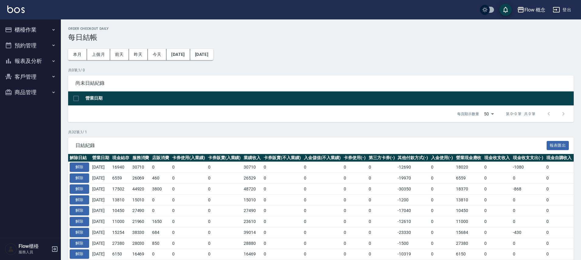
click at [19, 31] on button "櫃檯作業" at bounding box center [30, 30] width 56 height 16
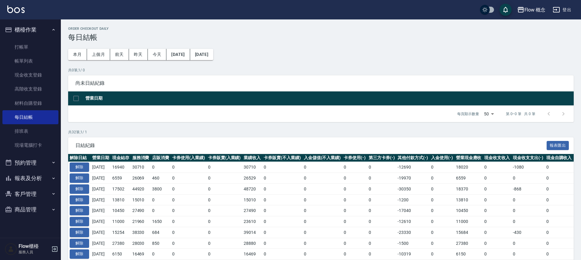
click at [42, 153] on ul "打帳單 帳單列表 現金收支登錄 高階收支登錄 材料自購登錄 每日結帳 排班表 現場電腦打卡" at bounding box center [30, 96] width 56 height 117
click at [43, 147] on link "現場電腦打卡" at bounding box center [30, 145] width 56 height 14
